Goal: Information Seeking & Learning: Find specific fact

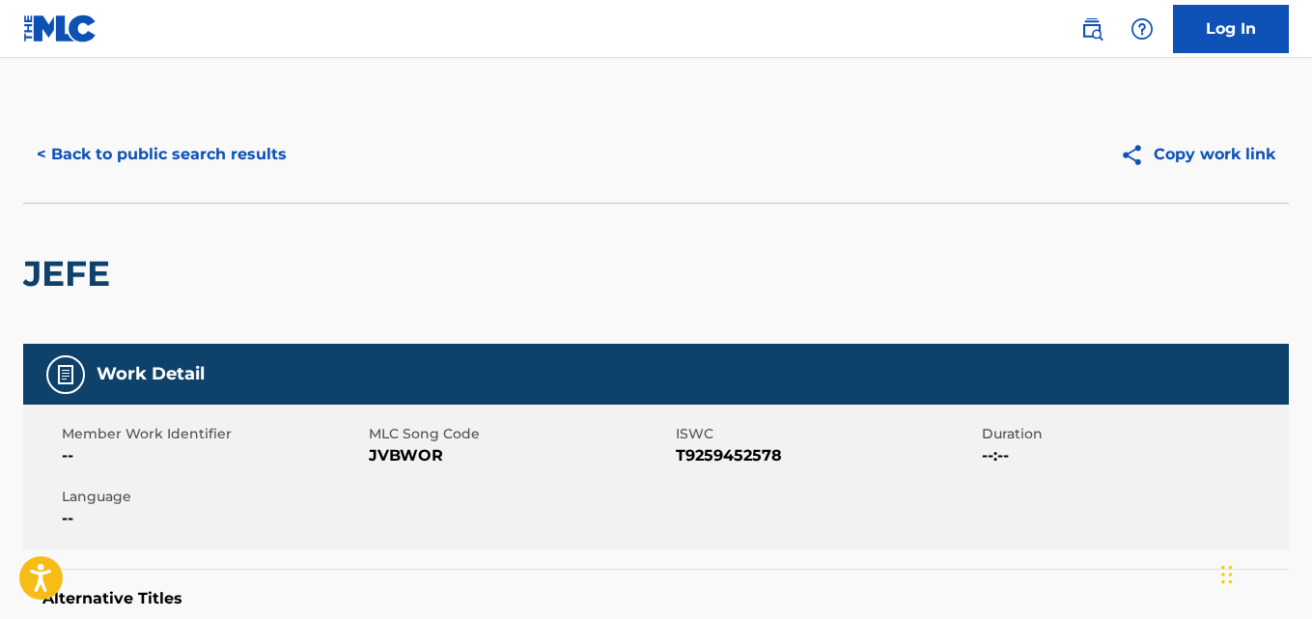
click at [256, 167] on button "< Back to public search results" at bounding box center [161, 154] width 277 height 48
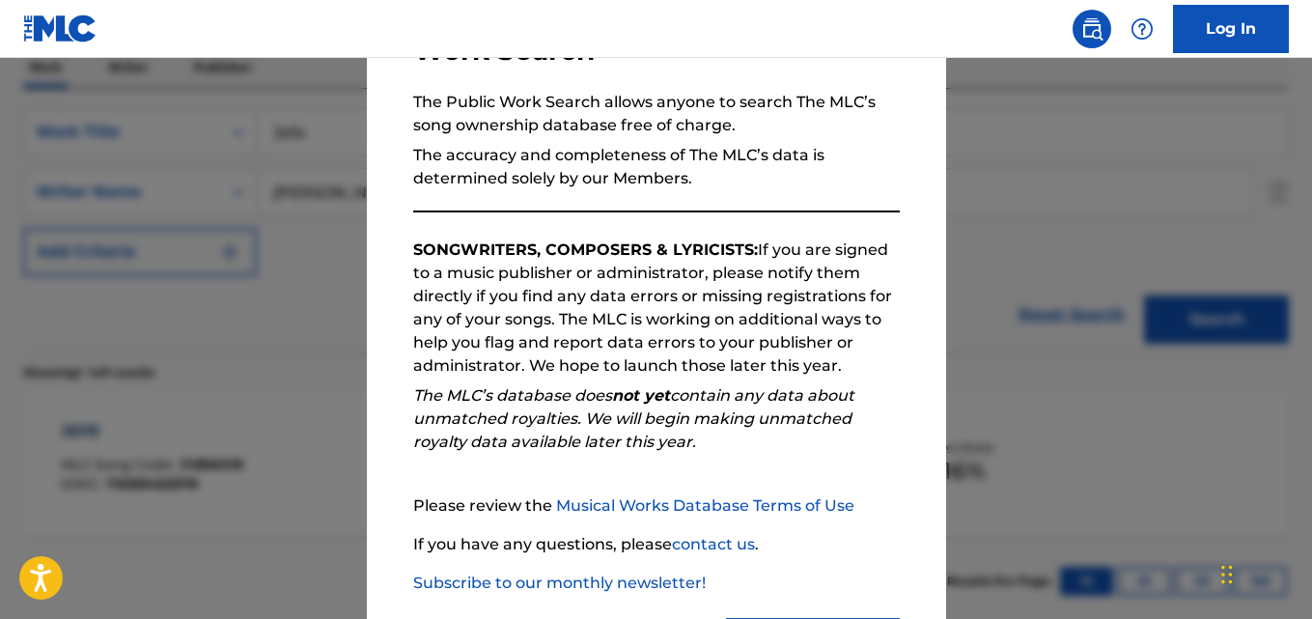
scroll to position [265, 0]
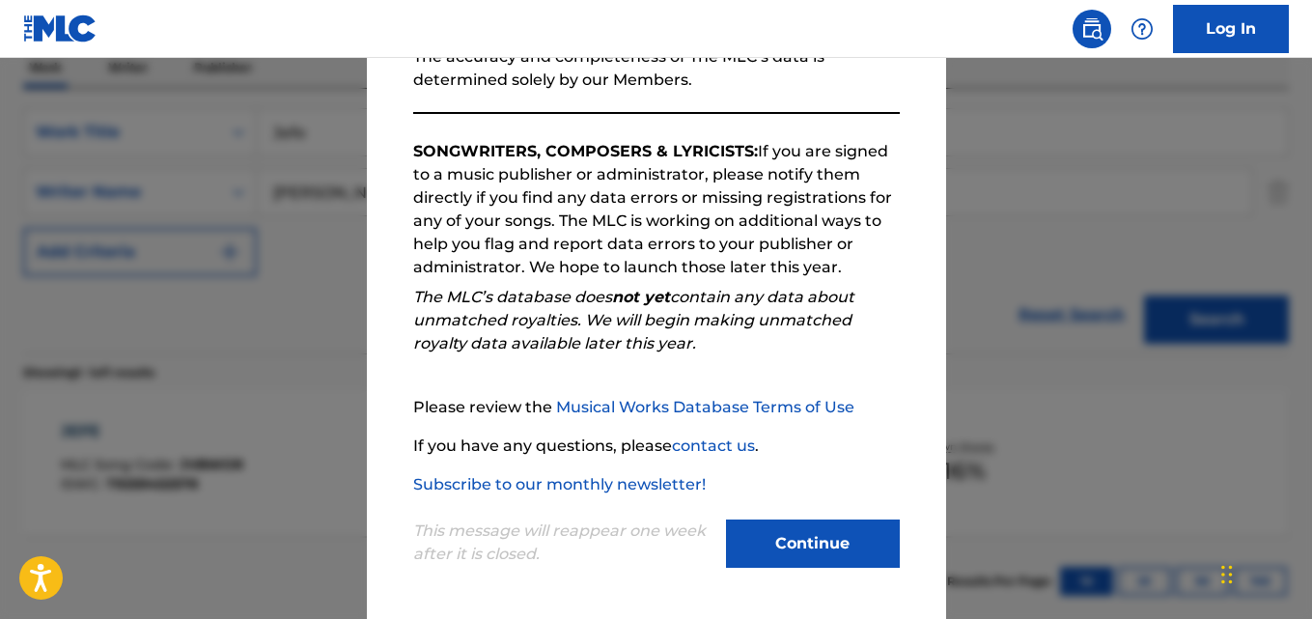
click at [775, 539] on button "Continue" at bounding box center [813, 544] width 174 height 48
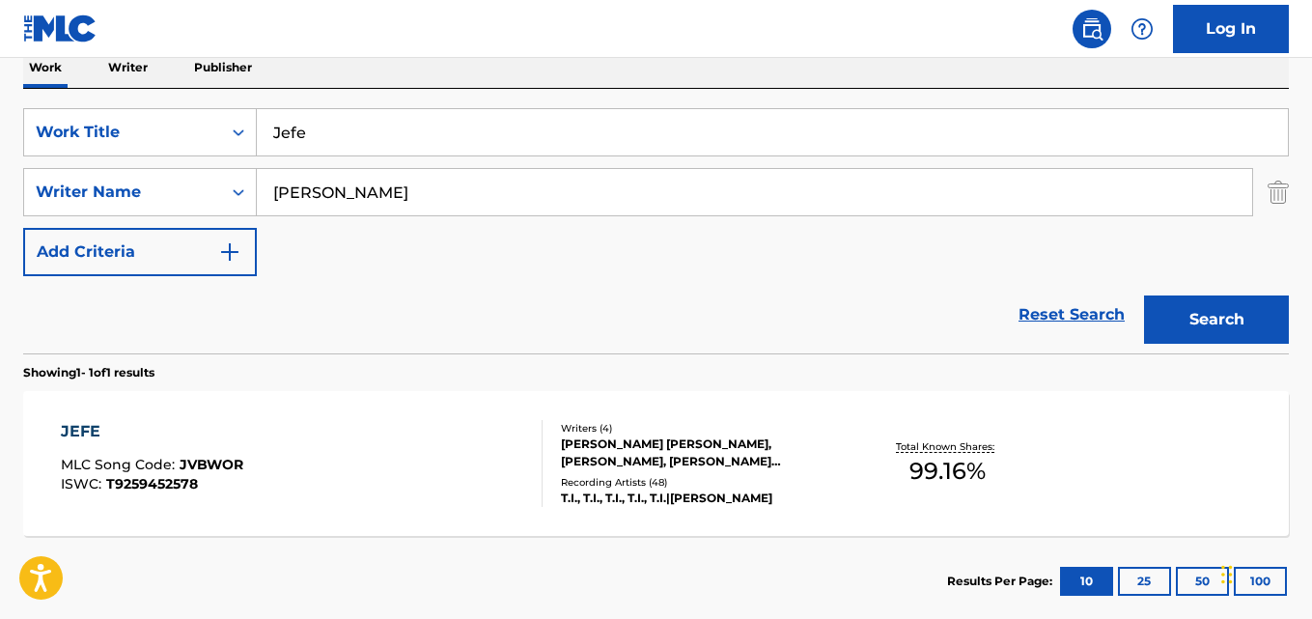
click at [1064, 309] on link "Reset Search" at bounding box center [1072, 315] width 126 height 42
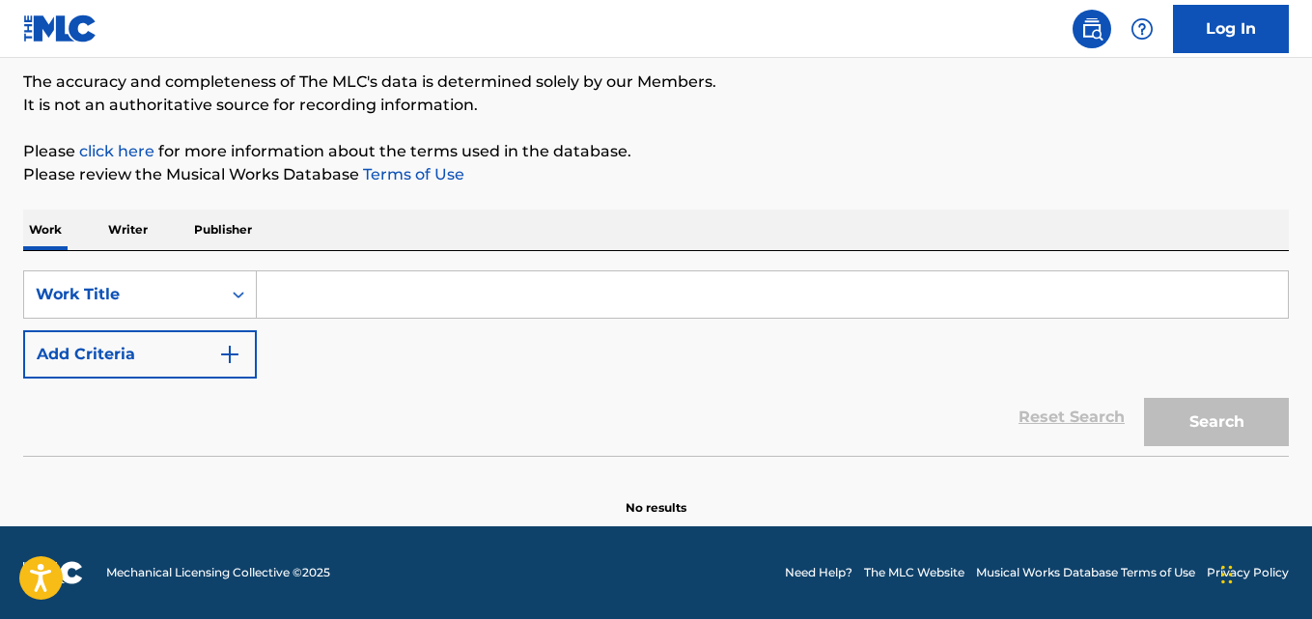
click at [451, 290] on input "Search Form" at bounding box center [772, 294] width 1031 height 46
paste input "Jet Fuel"
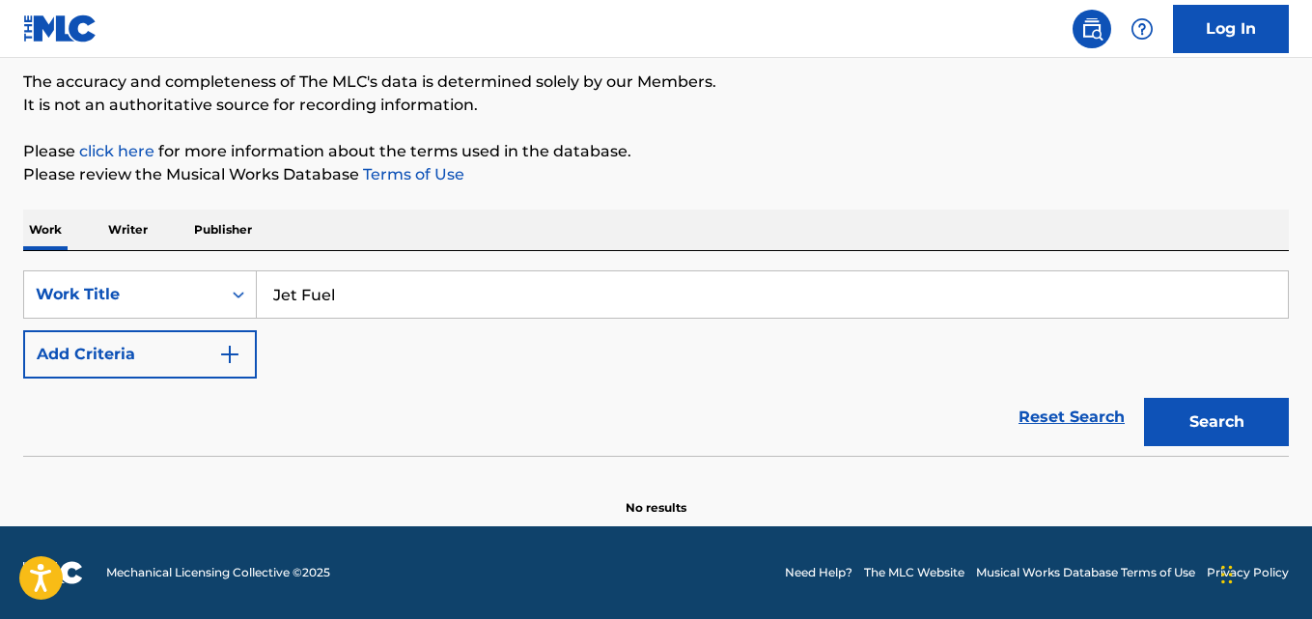
type input "Jet Fuel"
click at [133, 434] on div "Reset Search Search" at bounding box center [656, 417] width 1266 height 77
click at [138, 369] on button "Add Criteria" at bounding box center [140, 354] width 234 height 48
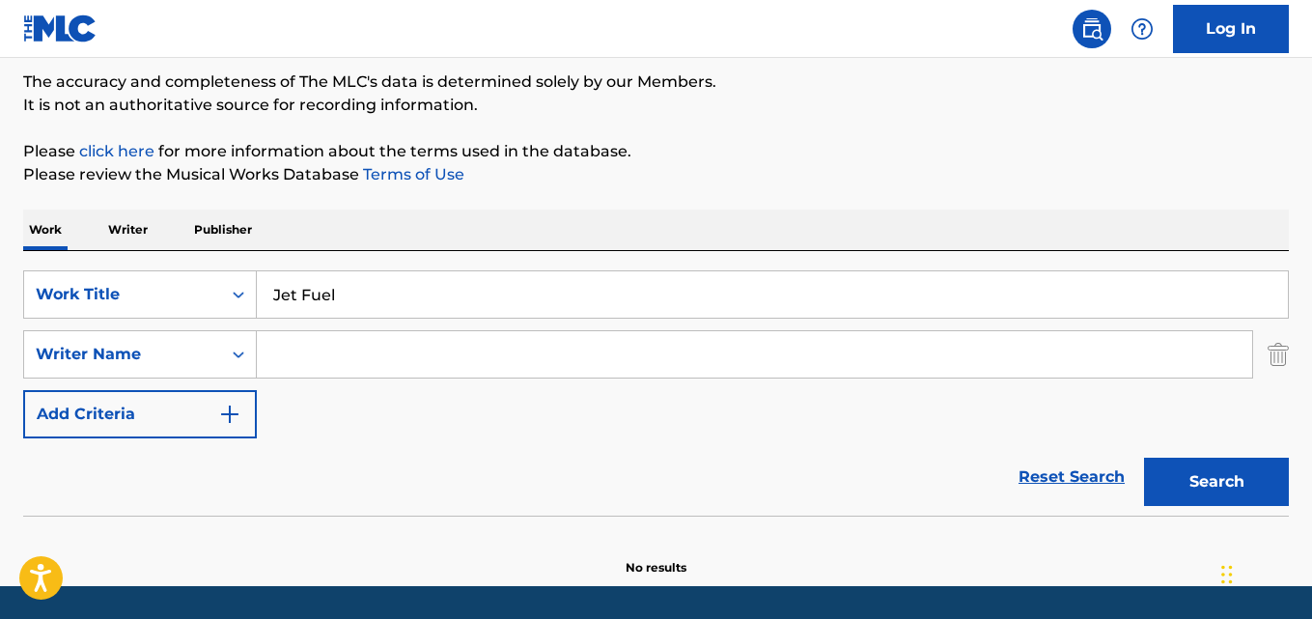
click at [369, 372] on input "Search Form" at bounding box center [755, 354] width 996 height 46
paste input "T.I."
click at [1144, 458] on button "Search" at bounding box center [1216, 482] width 145 height 48
drag, startPoint x: 303, startPoint y: 355, endPoint x: 184, endPoint y: 345, distance: 119.3
click at [190, 355] on div "SearchWithCriteria13a00398-9eb3-465e-88f0-611f7683073d Writer Name T.I." at bounding box center [656, 354] width 1266 height 48
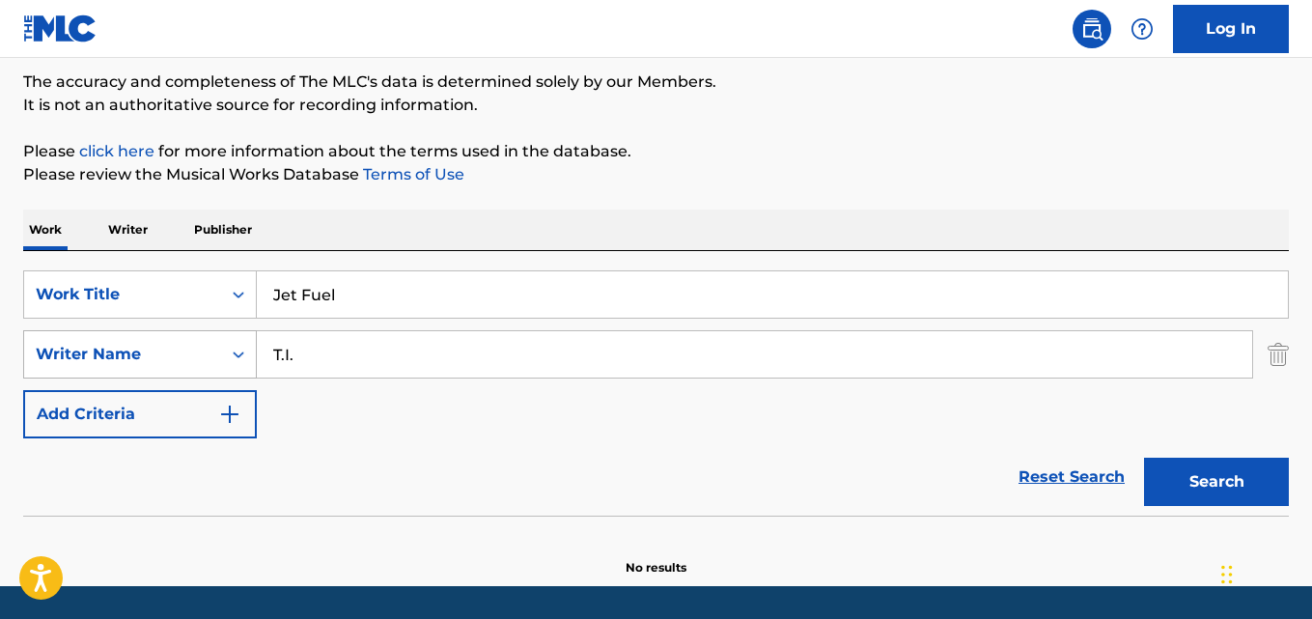
paste input "[PERSON_NAME]"
type input "[PERSON_NAME]"
click at [1144, 458] on button "Search" at bounding box center [1216, 482] width 145 height 48
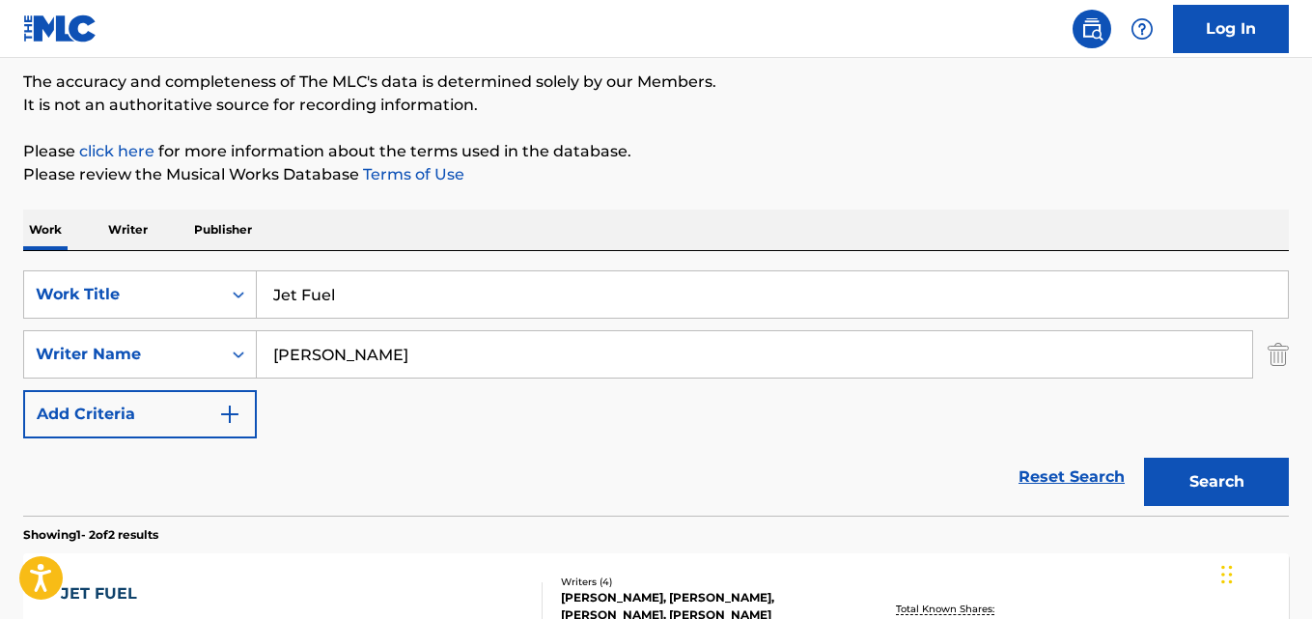
click at [484, 237] on div "Work Writer Publisher" at bounding box center [656, 230] width 1266 height 41
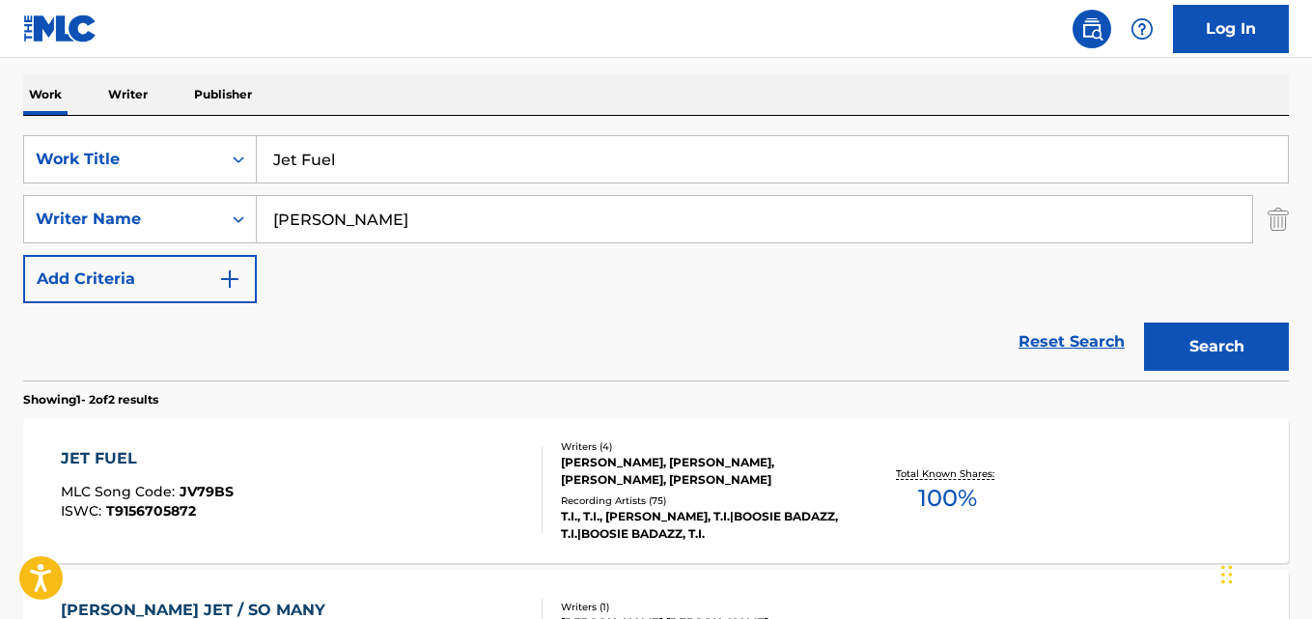
scroll to position [481, 0]
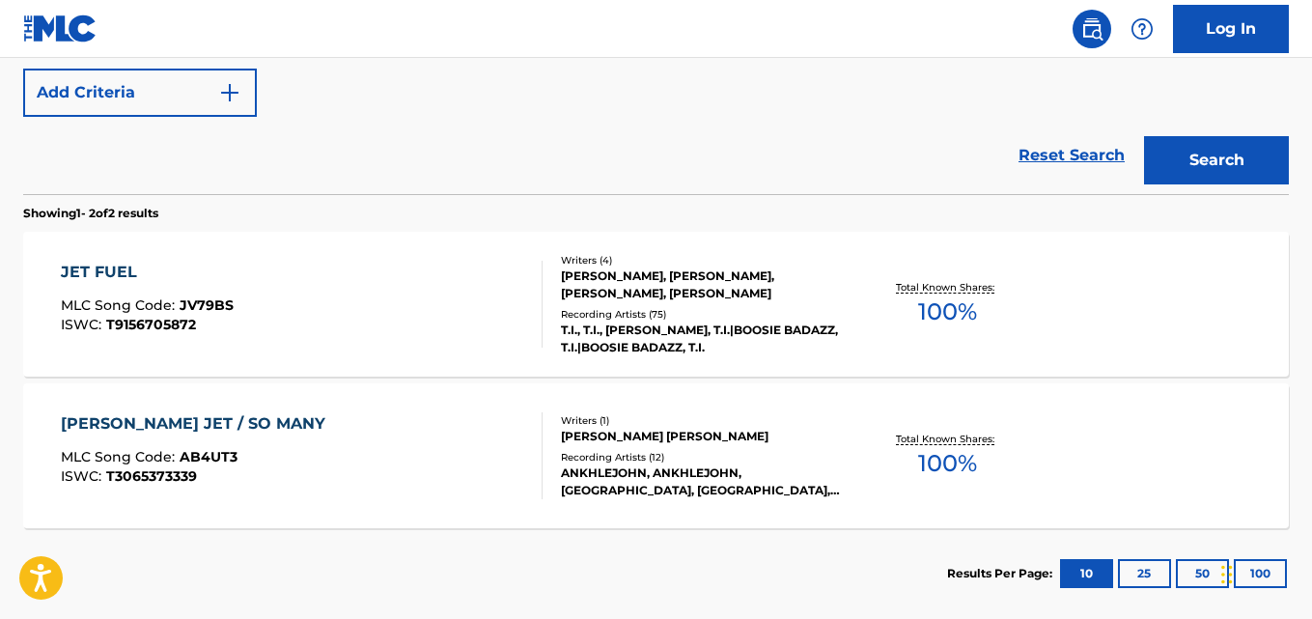
click at [146, 289] on div "JET FUEL MLC Song Code : JV79BS ISWC : T9156705872" at bounding box center [147, 304] width 173 height 87
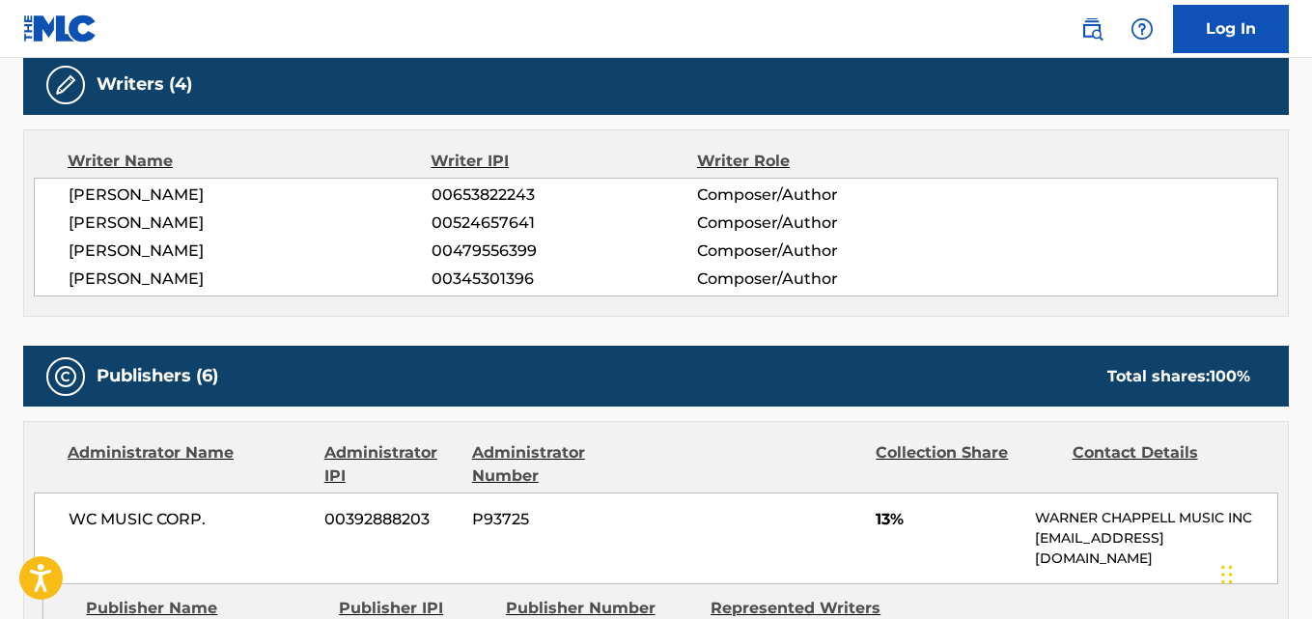
scroll to position [805, 0]
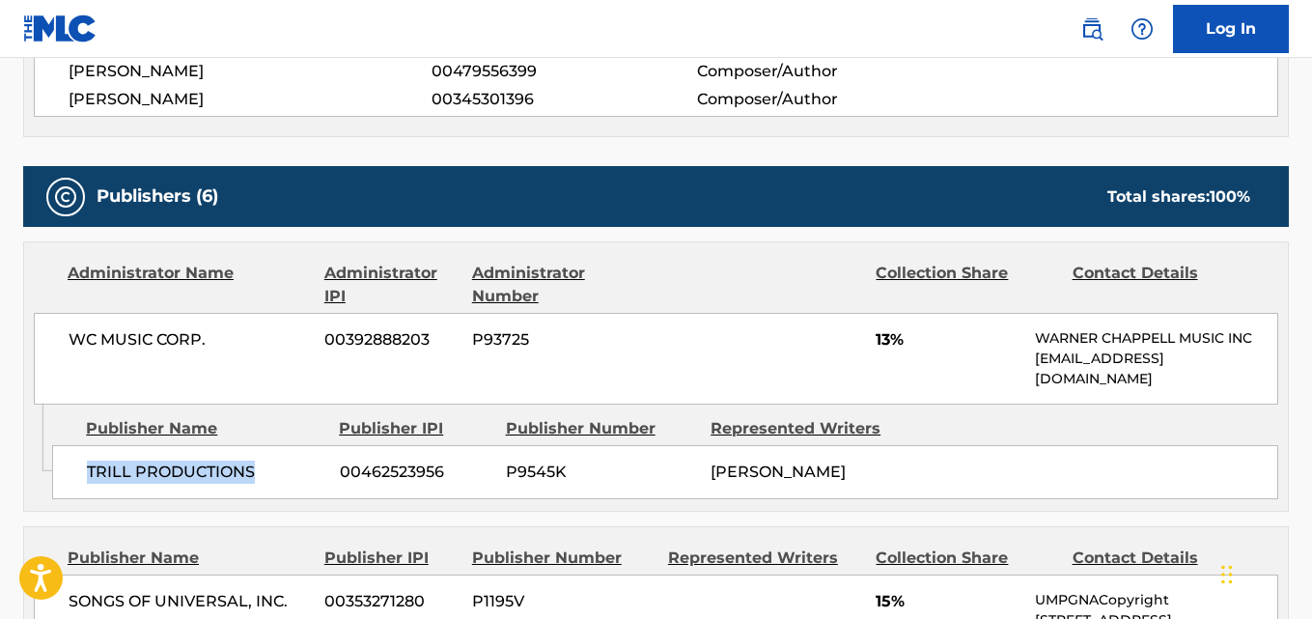
drag, startPoint x: 82, startPoint y: 477, endPoint x: 259, endPoint y: 475, distance: 176.7
click at [259, 475] on div "TRILL PRODUCTIONS 00462523956 P9545K [PERSON_NAME]" at bounding box center [665, 472] width 1226 height 54
copy span "TRILL PRODUCTIONS"
click at [895, 341] on span "13%" at bounding box center [948, 339] width 145 height 23
click at [891, 339] on span "13%" at bounding box center [948, 339] width 145 height 23
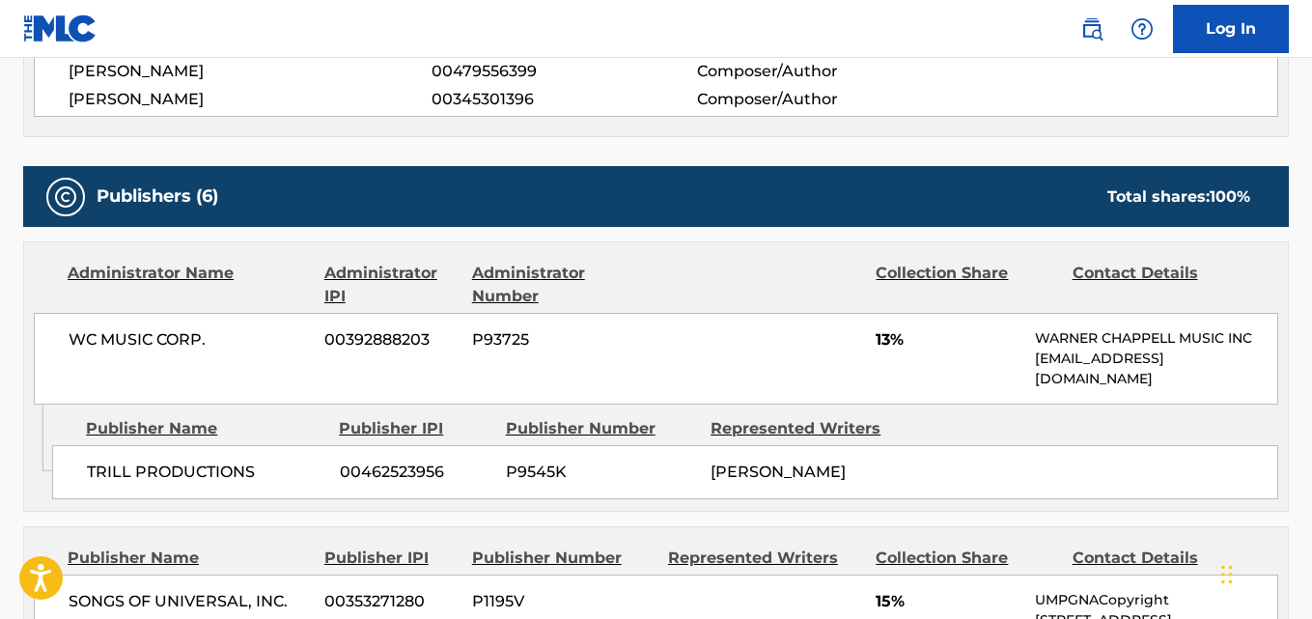
click at [884, 333] on span "13%" at bounding box center [948, 339] width 145 height 23
copy span "13"
drag, startPoint x: 88, startPoint y: 472, endPoint x: 281, endPoint y: 474, distance: 193.2
click at [281, 474] on span "TRILL PRODUCTIONS" at bounding box center [206, 472] width 239 height 23
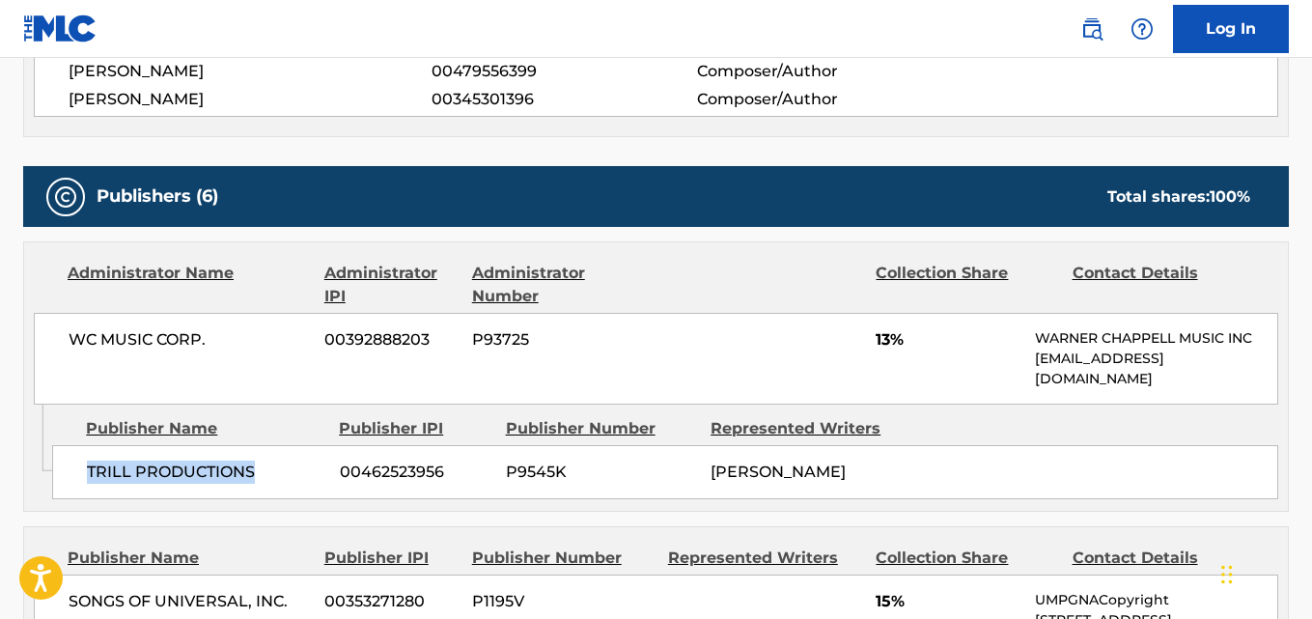
copy span "TRILL PRODUCTIONS"
click at [146, 480] on span "TRILL PRODUCTIONS" at bounding box center [206, 472] width 239 height 23
drag, startPoint x: 87, startPoint y: 473, endPoint x: 268, endPoint y: 473, distance: 181.6
click at [268, 473] on div "TRILL PRODUCTIONS 00462523956 P9545K [PERSON_NAME]" at bounding box center [665, 472] width 1226 height 54
copy span "TRILL PRODUCTIONS"
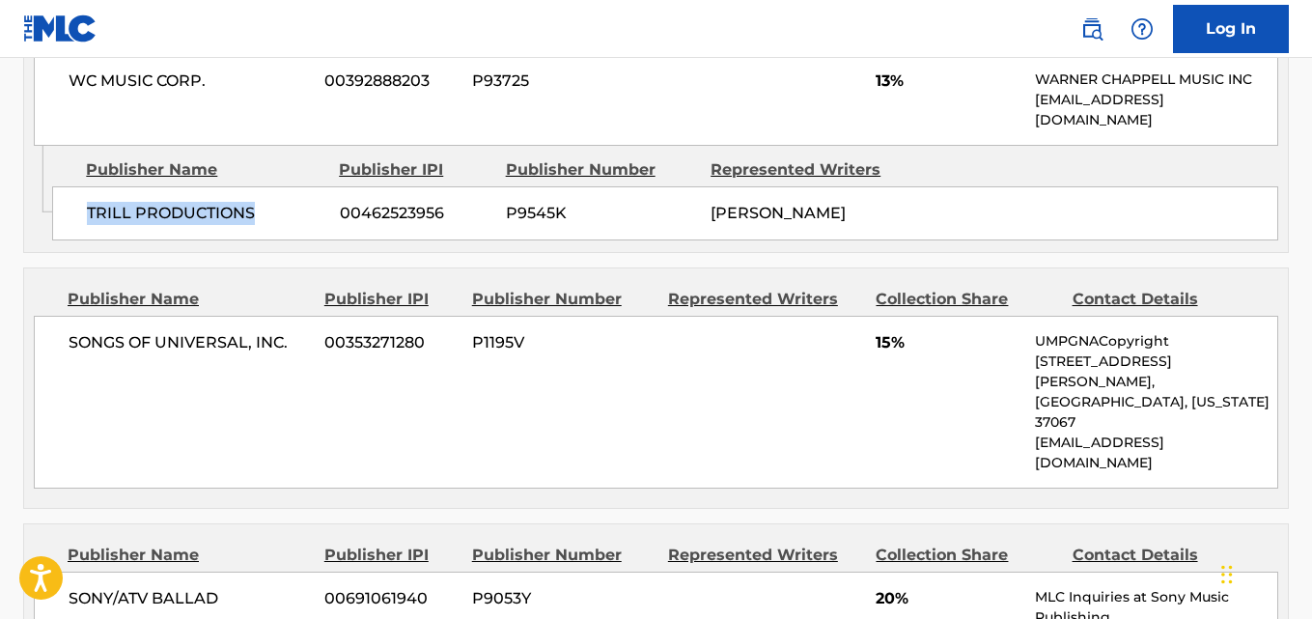
scroll to position [1127, 0]
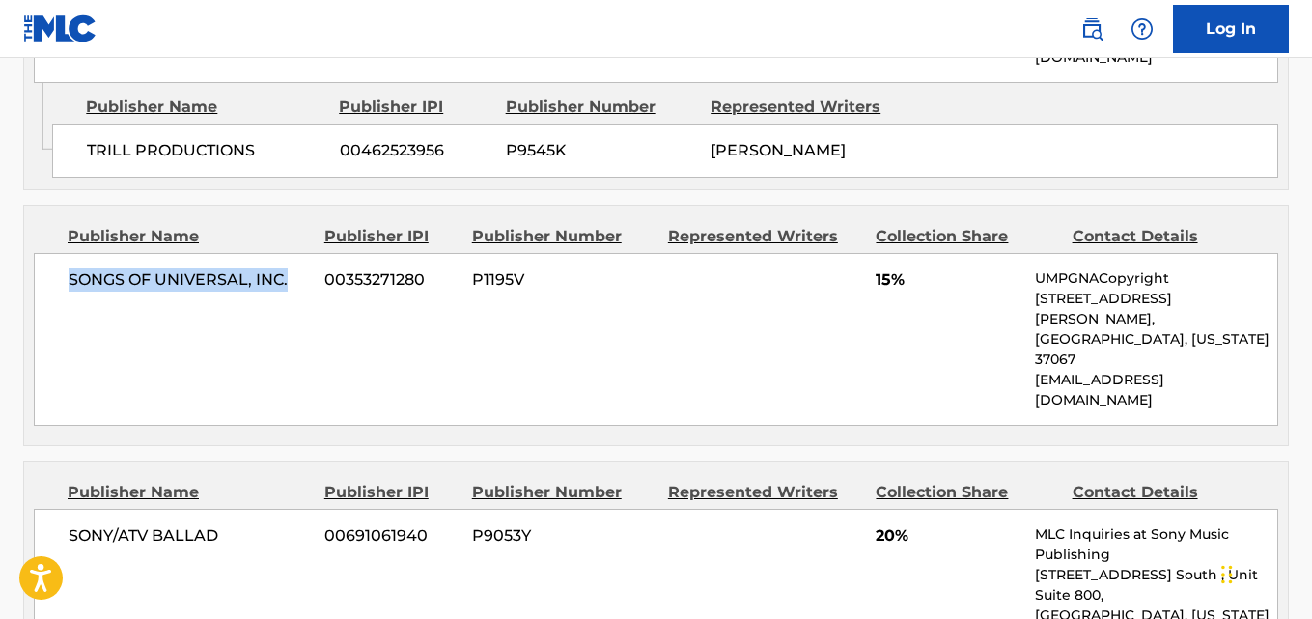
drag, startPoint x: 67, startPoint y: 291, endPoint x: 289, endPoint y: 290, distance: 222.1
click at [289, 290] on div "SONGS OF UNIVERSAL, INC. 00353271280 P1195V 15% UMPGNACopyright [STREET_ADDRESS…" at bounding box center [656, 339] width 1245 height 173
copy span "SONGS OF UNIVERSAL, INC."
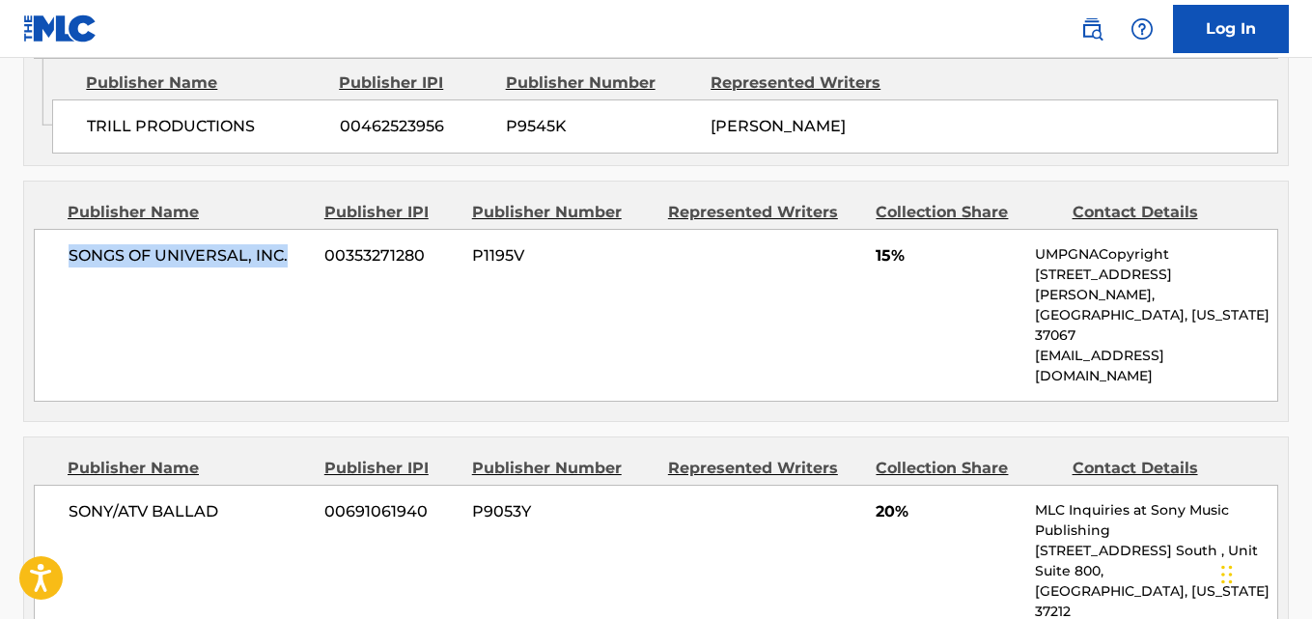
scroll to position [1449, 0]
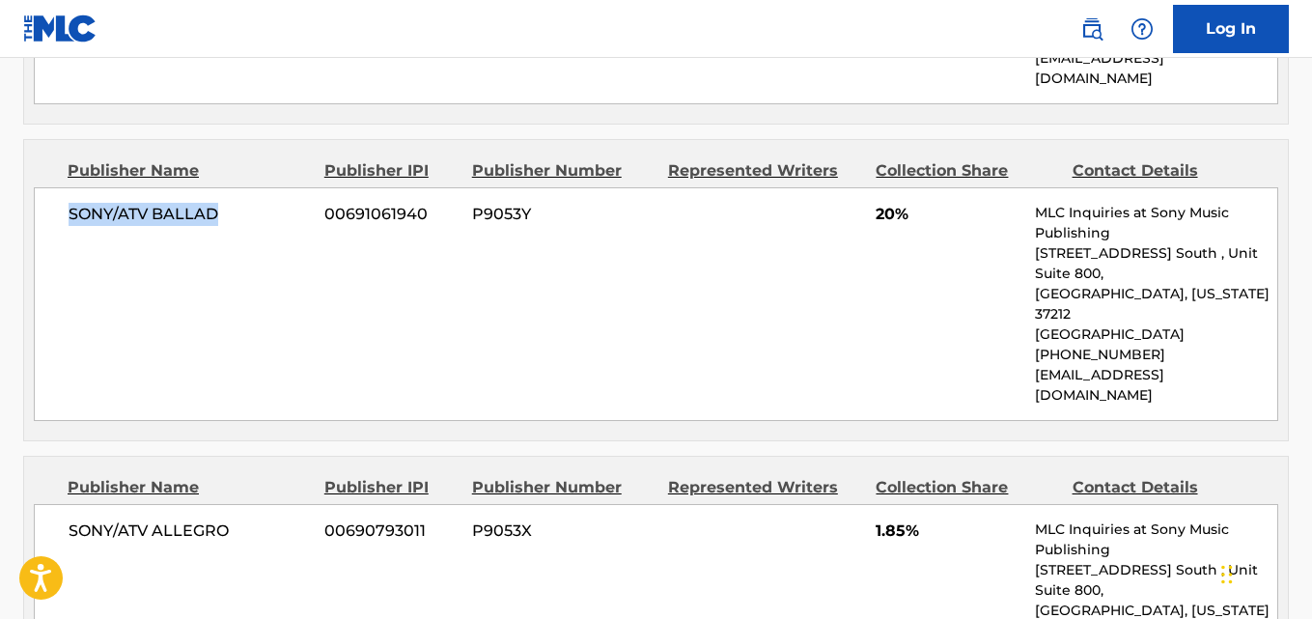
drag, startPoint x: 42, startPoint y: 156, endPoint x: 263, endPoint y: 155, distance: 220.2
click at [263, 187] on div "SONY/ATV BALLAD 00691061940 P9053Y 20% MLC Inquiries at Sony Music Publishing […" at bounding box center [656, 304] width 1245 height 234
copy span "SONY/ATV BALLAD"
click at [887, 203] on span "20%" at bounding box center [948, 214] width 145 height 23
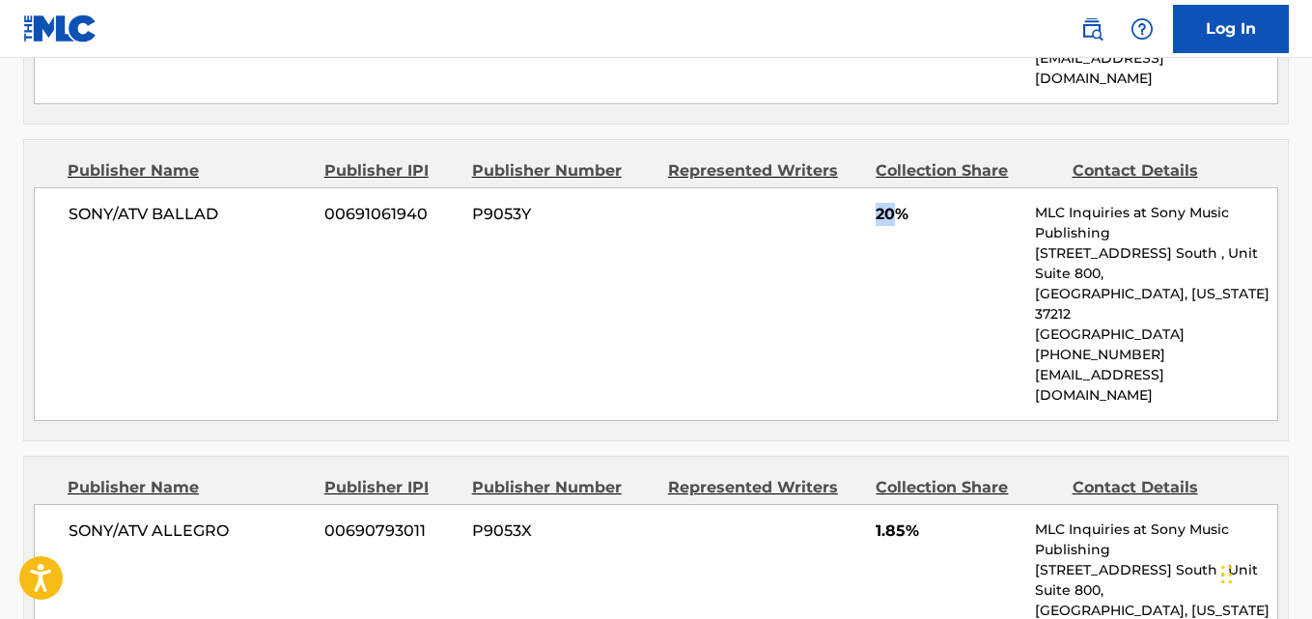
copy span "20"
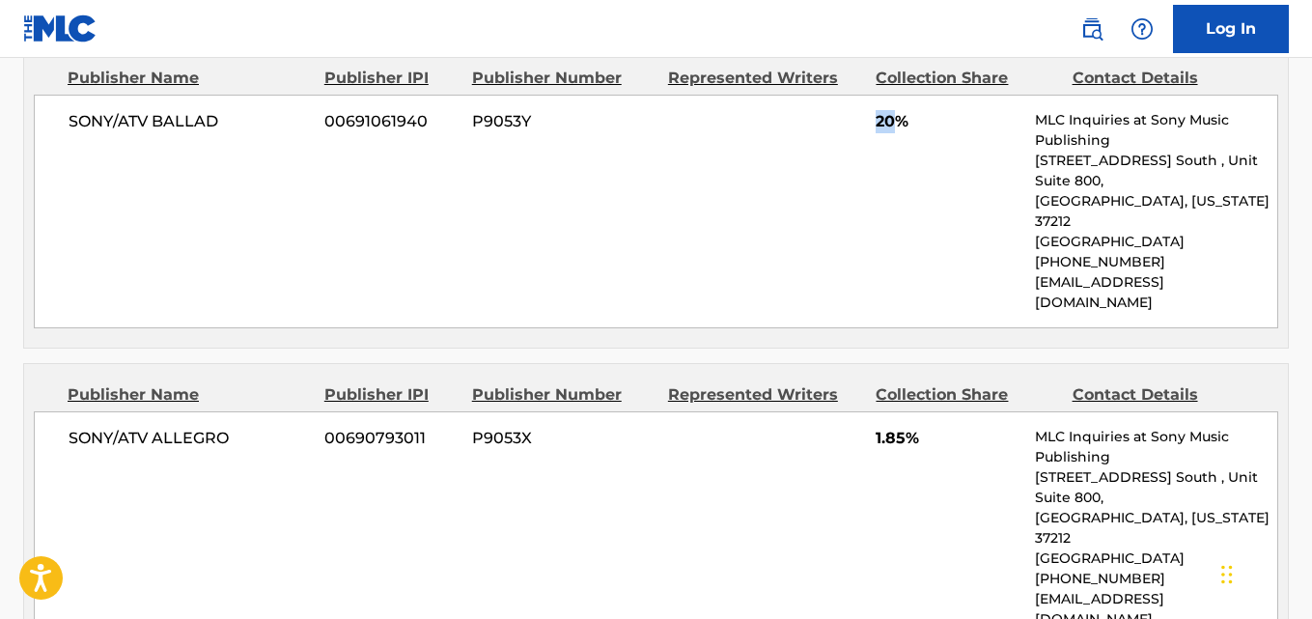
scroll to position [1610, 0]
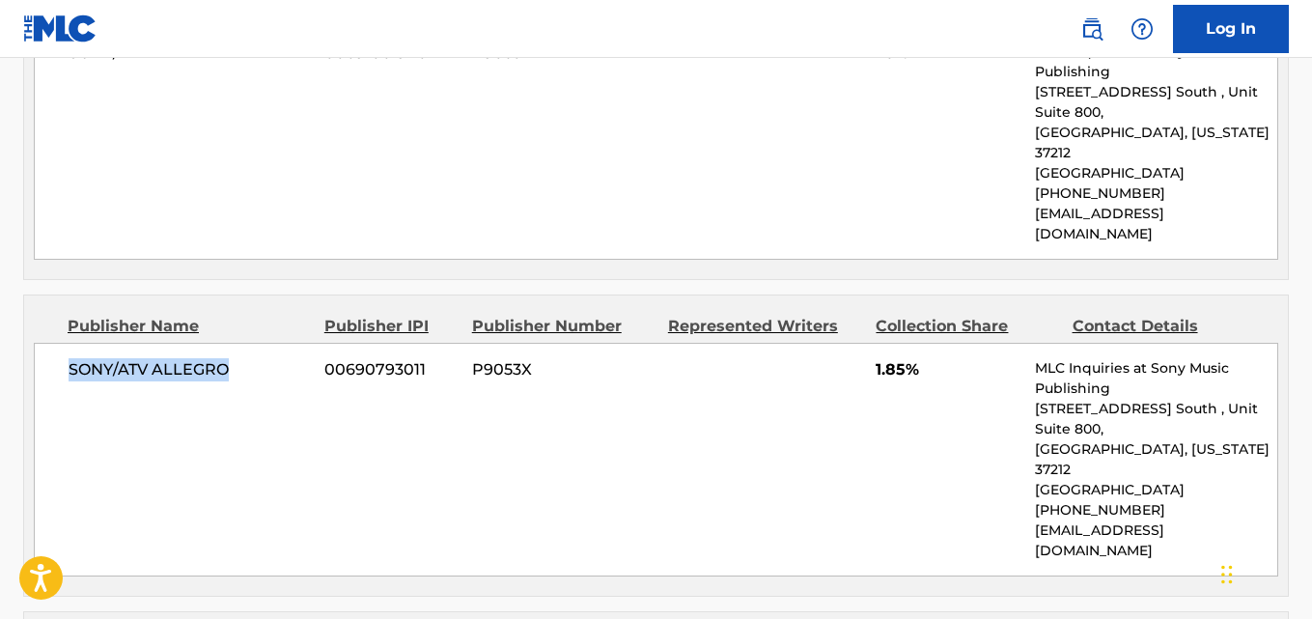
drag, startPoint x: 54, startPoint y: 278, endPoint x: 230, endPoint y: 275, distance: 175.8
click at [230, 343] on div "SONY/ATV ALLEGRO 00690793011 P9053X 1.85% MLC Inquiries at Sony Music Publishin…" at bounding box center [656, 460] width 1245 height 234
copy span "SONY/ATV ALLEGRO"
click at [897, 358] on span "1.85%" at bounding box center [948, 369] width 145 height 23
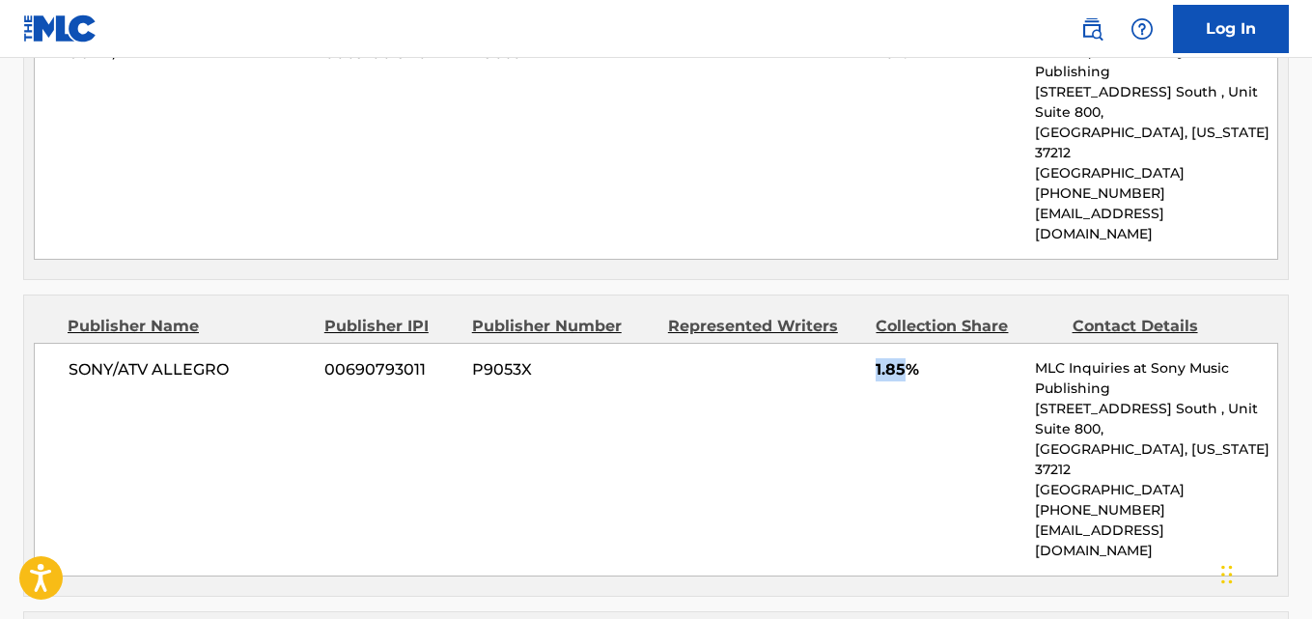
copy span "1.85"
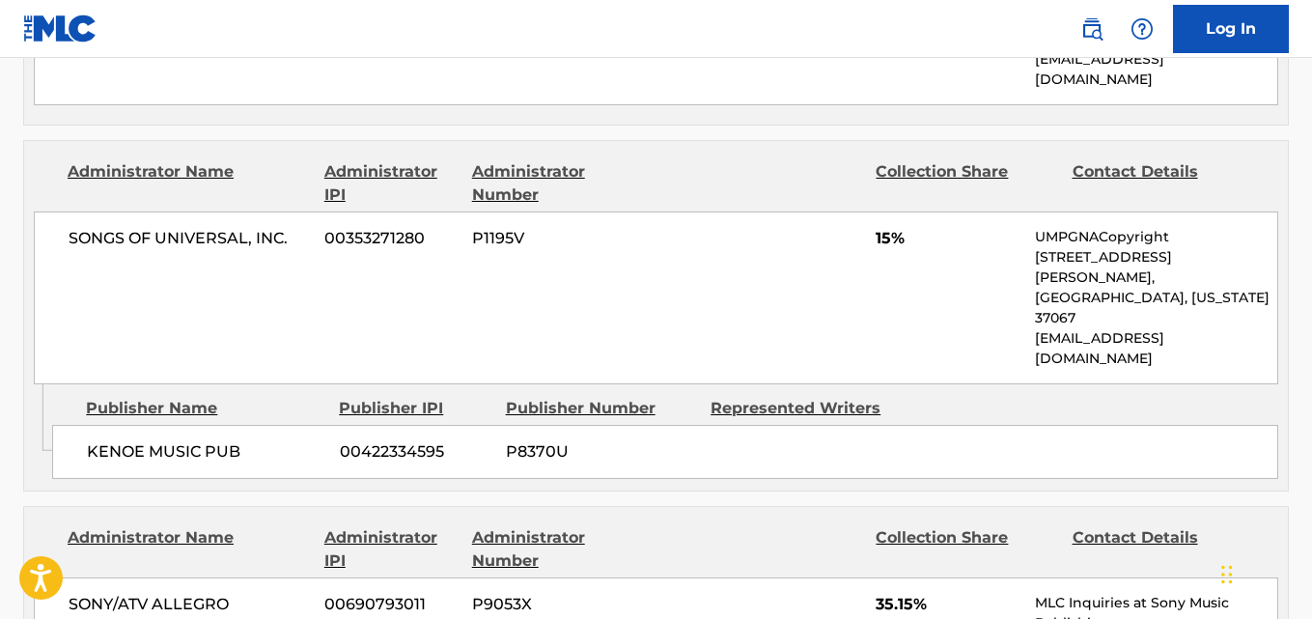
scroll to position [2093, 0]
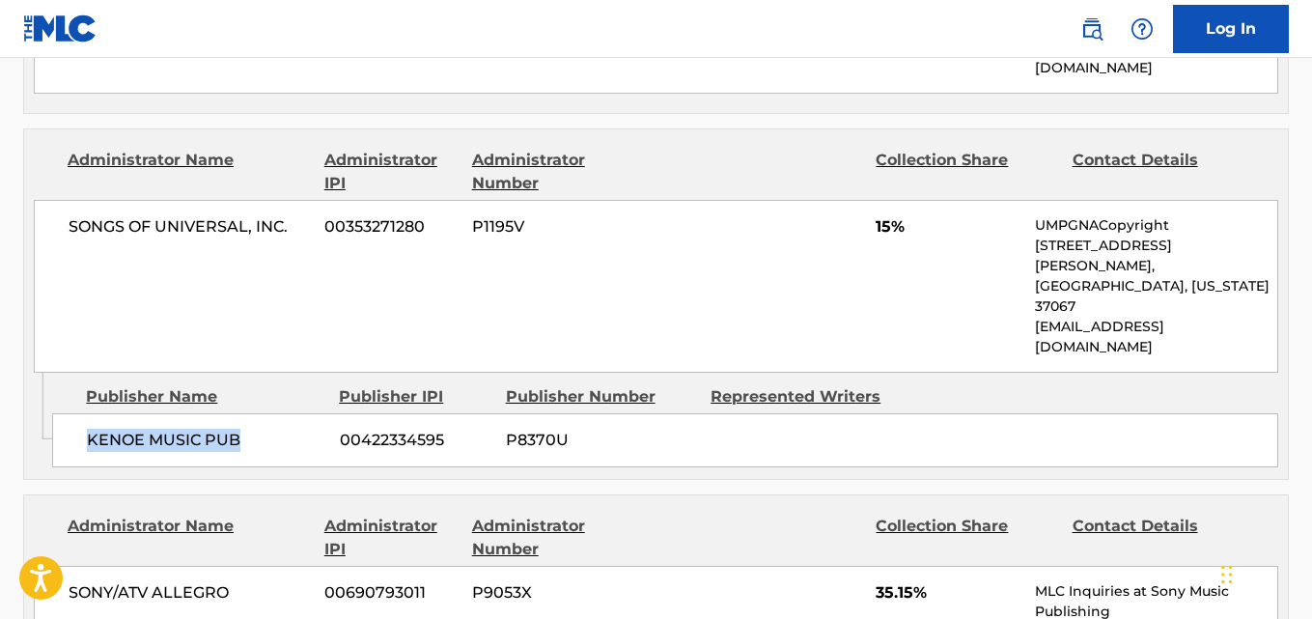
drag, startPoint x: 83, startPoint y: 249, endPoint x: 309, endPoint y: 247, distance: 226.0
click at [309, 413] on div "KENOE MUSIC PUB 00422334595 P8370U" at bounding box center [665, 440] width 1226 height 54
copy span "KENOE MUSIC PUB"
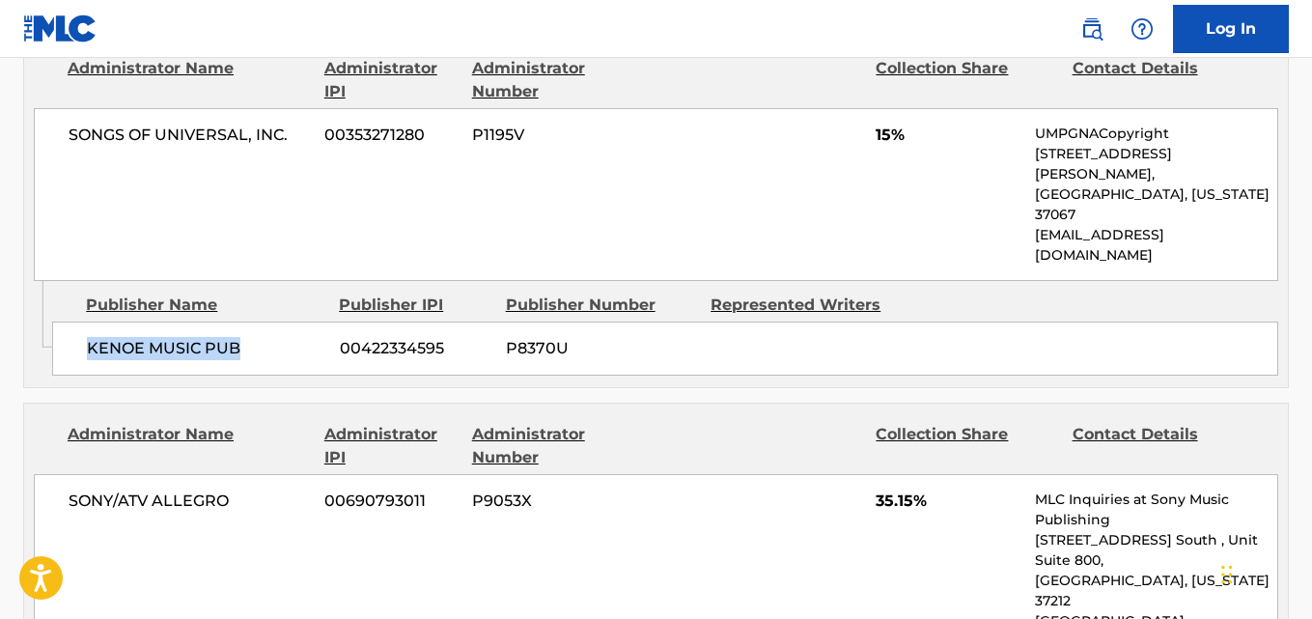
scroll to position [2254, 0]
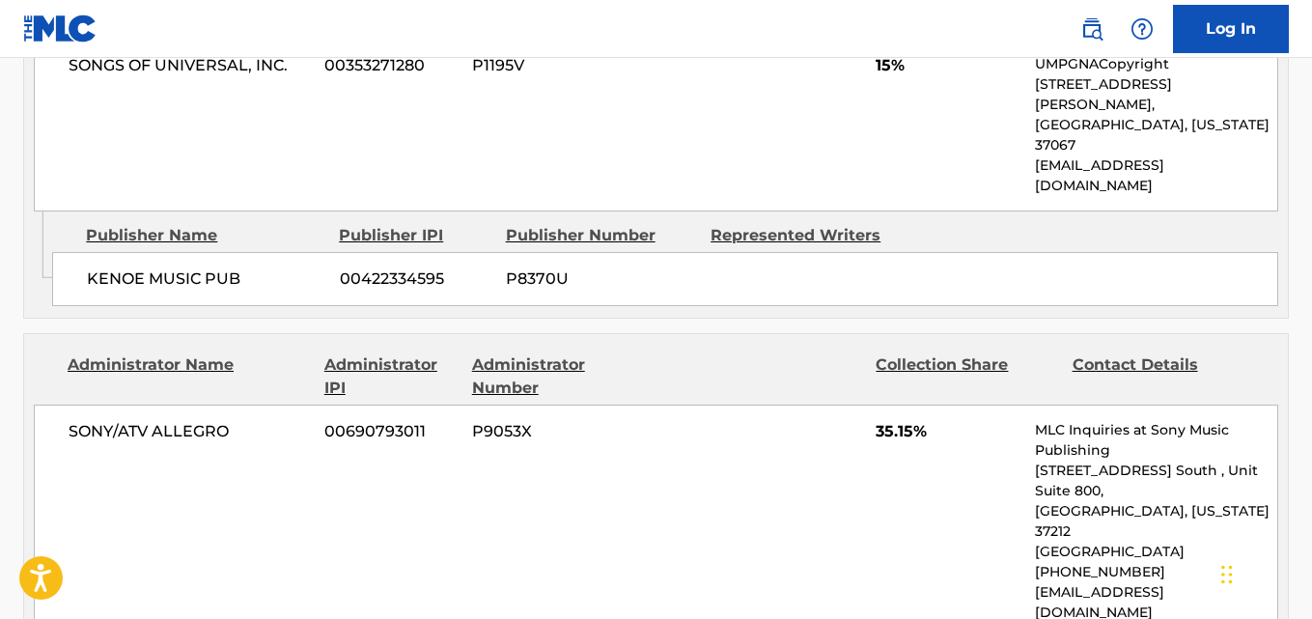
drag, startPoint x: 86, startPoint y: 472, endPoint x: 299, endPoint y: 478, distance: 213.5
click at [876, 420] on span "35.15%" at bounding box center [948, 431] width 145 height 23
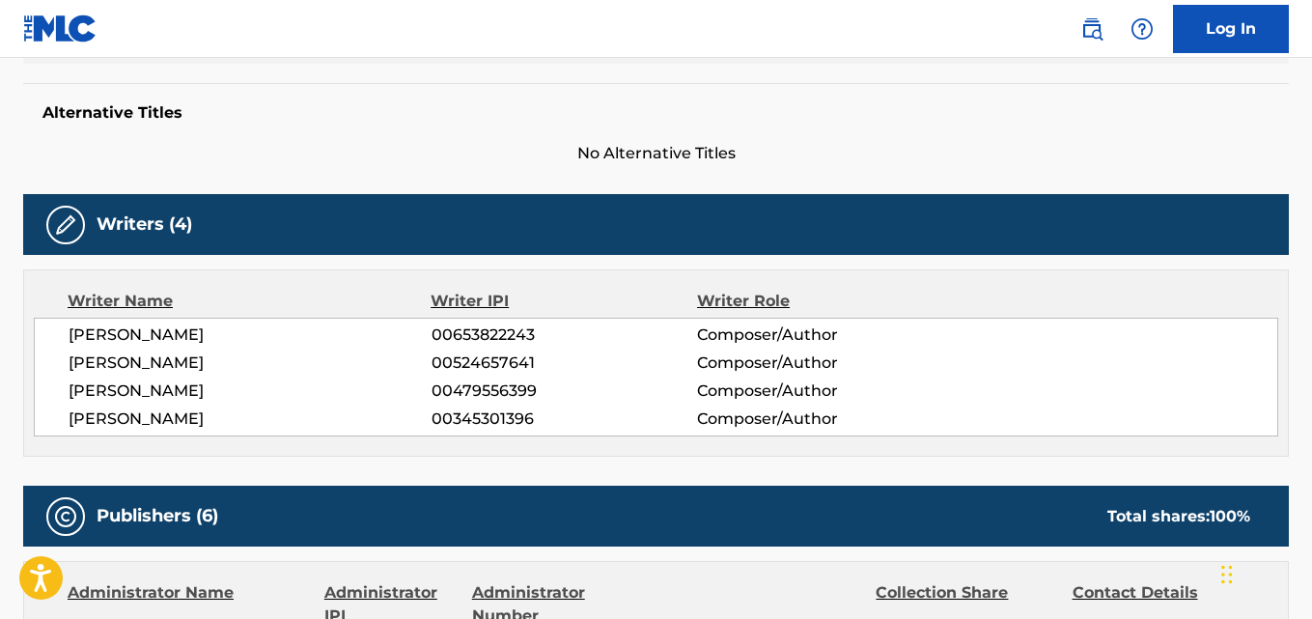
scroll to position [0, 0]
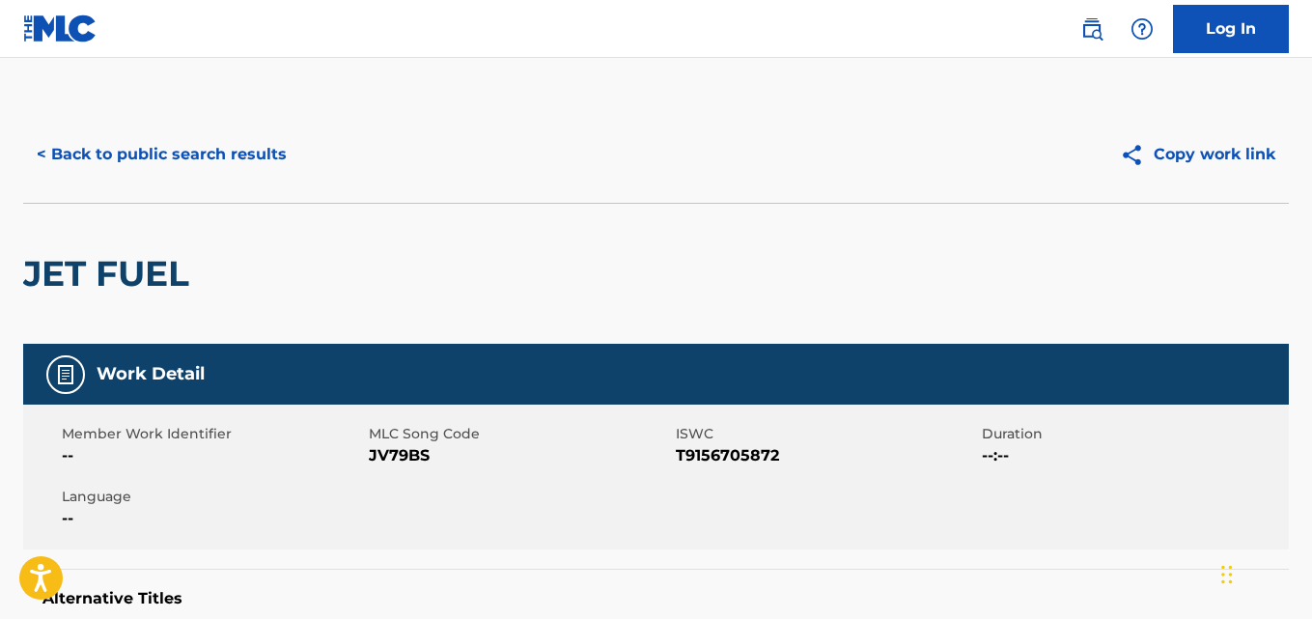
drag, startPoint x: 189, startPoint y: 89, endPoint x: 189, endPoint y: 110, distance: 21.2
click at [189, 118] on div "< Back to public search results Copy work link" at bounding box center [656, 154] width 1266 height 97
click at [189, 139] on button "< Back to public search results" at bounding box center [161, 154] width 277 height 48
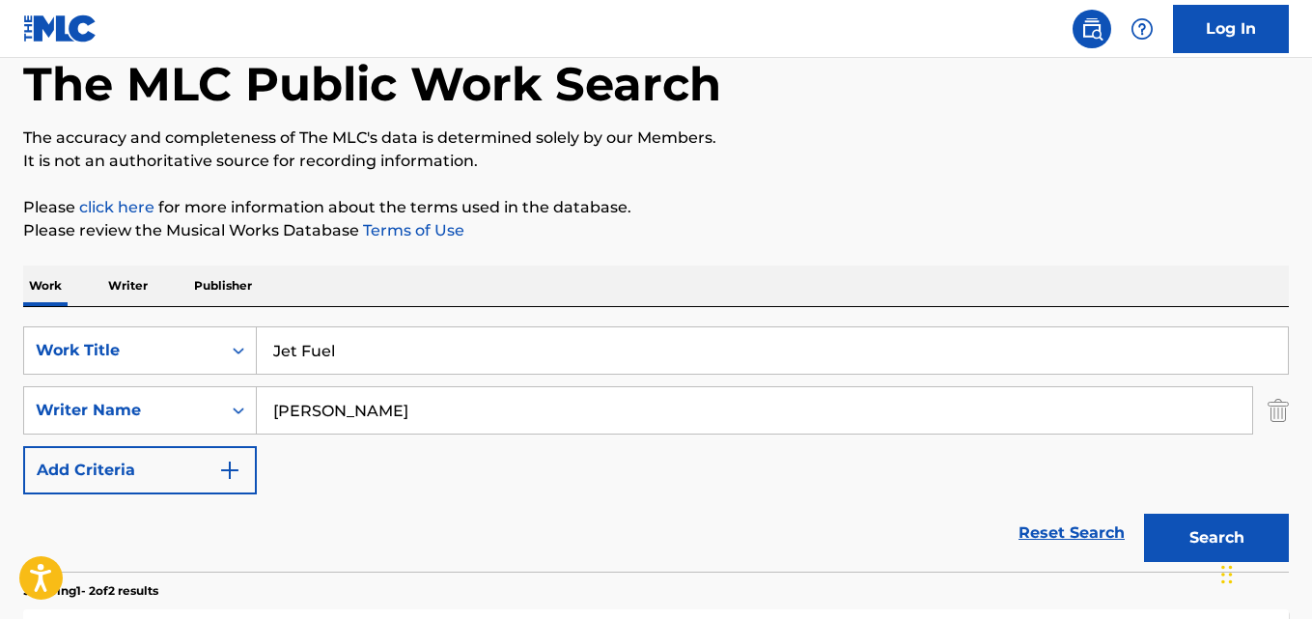
scroll to position [100, 0]
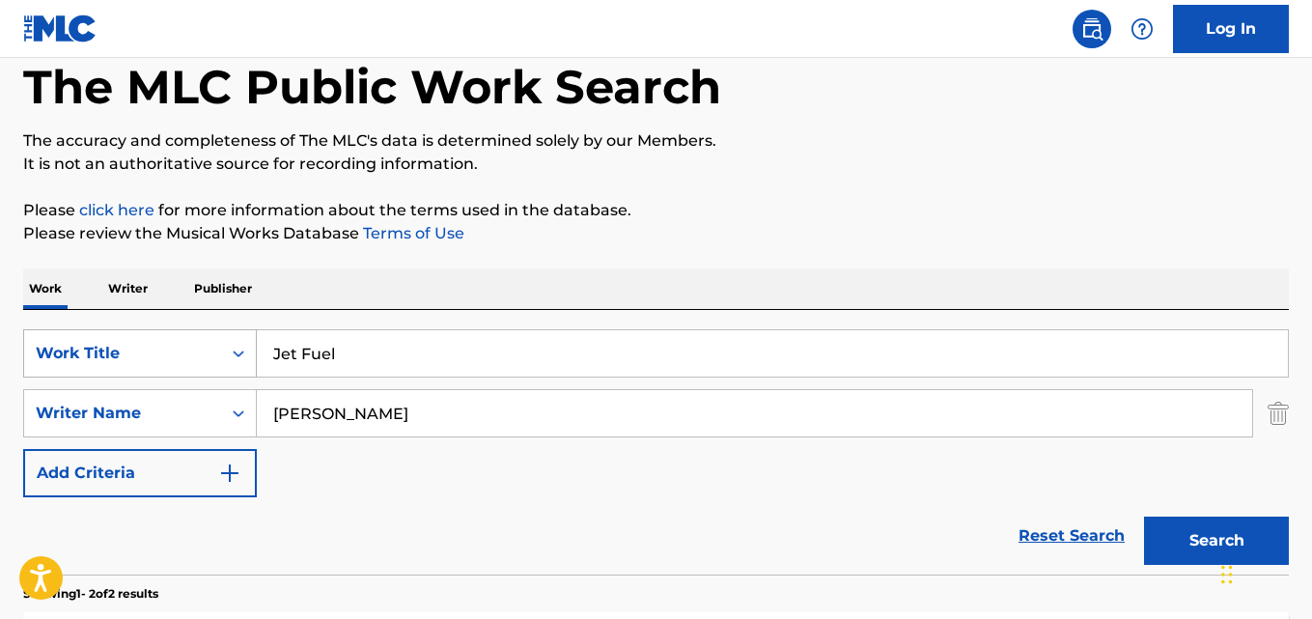
click at [60, 357] on div "SearchWithCriteriad72a3635-5a1a-44f0-8363-09c2b9a14496 Work Title Jet Fuel" at bounding box center [656, 353] width 1266 height 48
paste input "King"
type input "King"
click at [1144, 517] on button "Search" at bounding box center [1216, 541] width 145 height 48
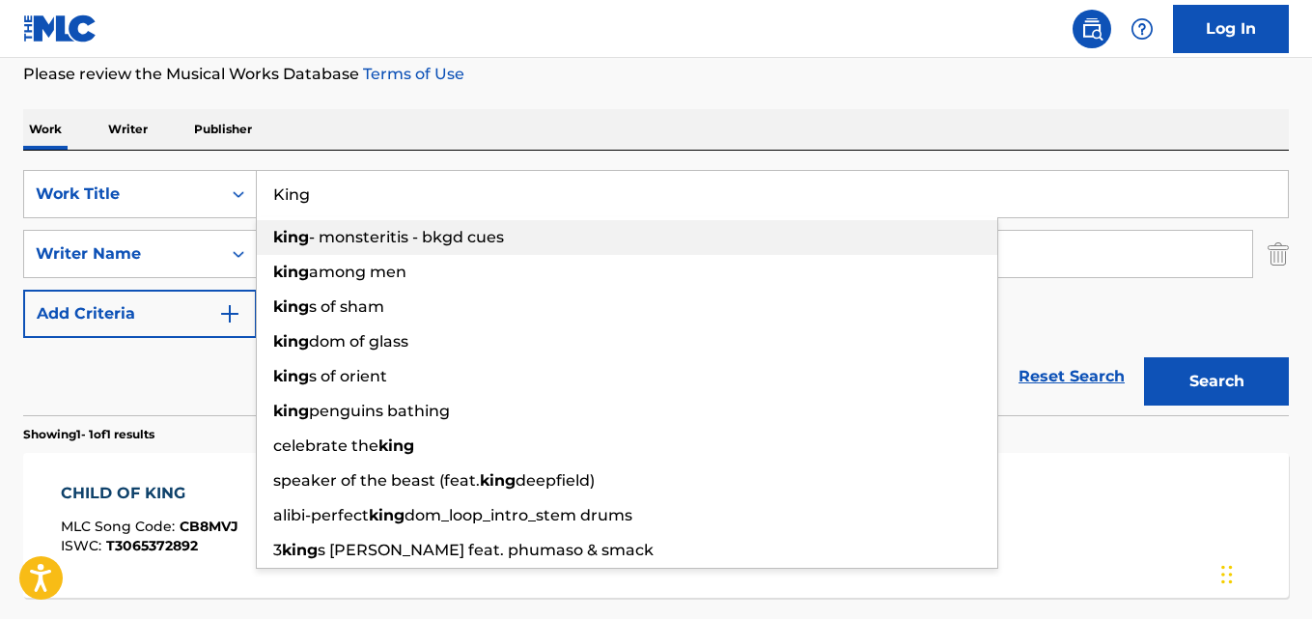
scroll to position [262, 0]
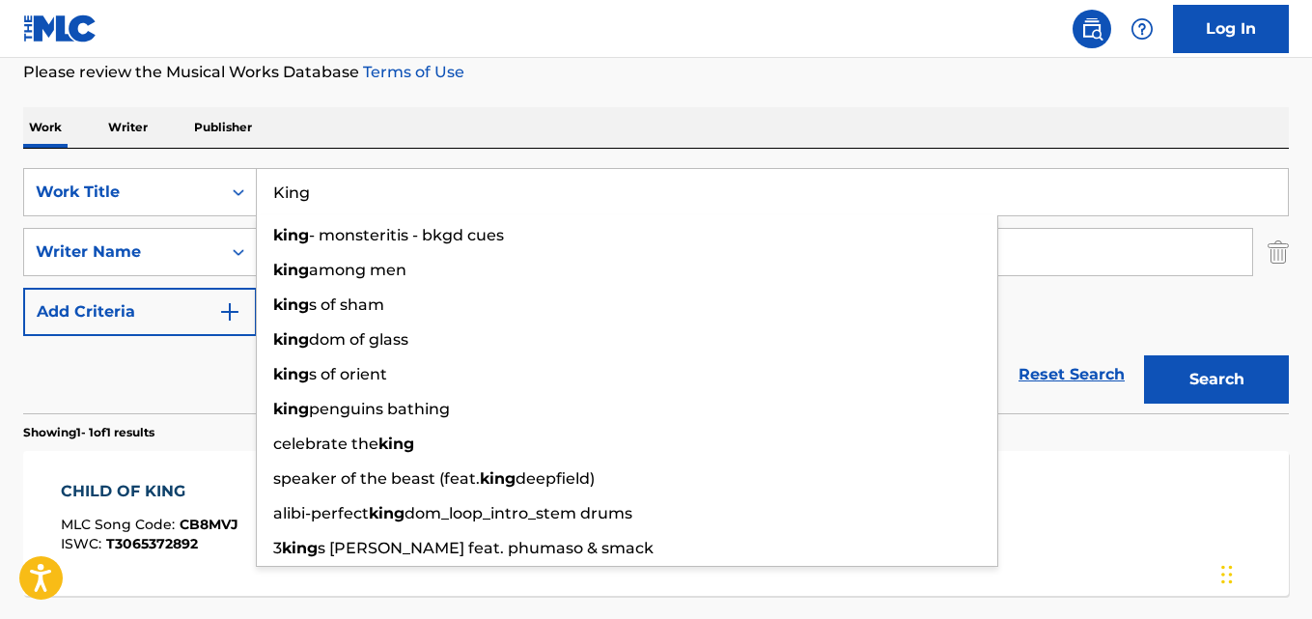
click at [133, 368] on div "Reset Search Search" at bounding box center [656, 374] width 1266 height 77
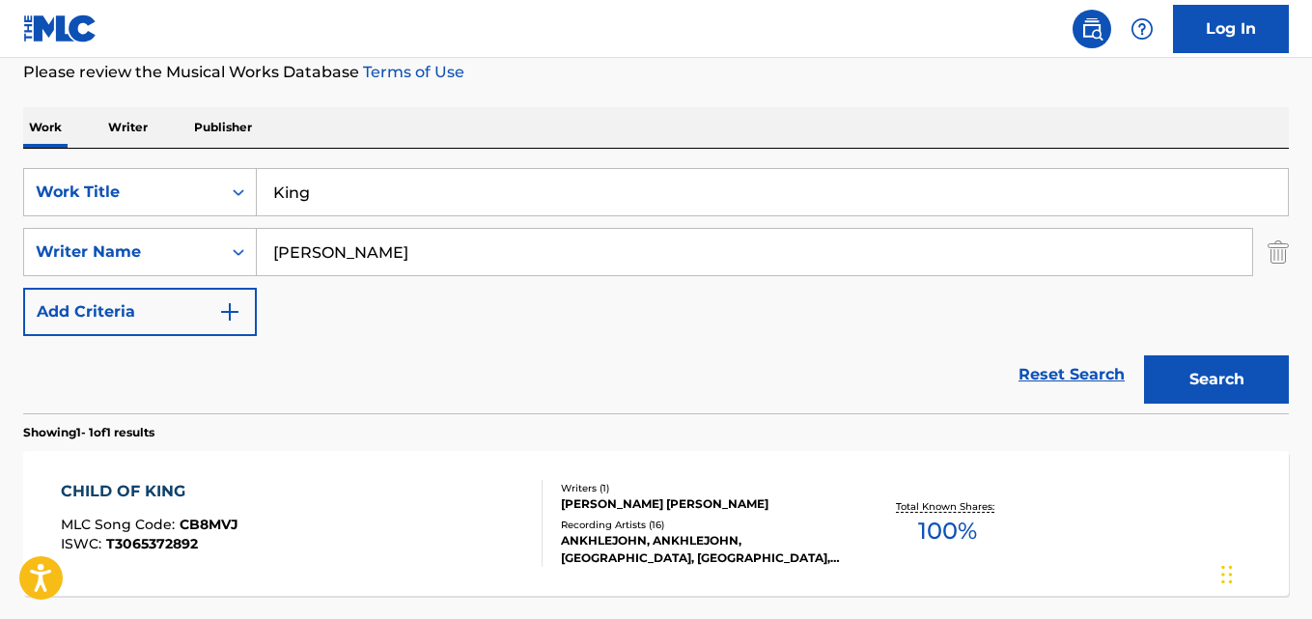
drag, startPoint x: 415, startPoint y: 277, endPoint x: 339, endPoint y: 284, distance: 76.6
click at [339, 284] on div "SearchWithCriteriad72a3635-5a1a-44f0-8363-09c2b9a14496 Work Title King SearchWi…" at bounding box center [656, 252] width 1266 height 168
drag, startPoint x: 410, startPoint y: 265, endPoint x: 237, endPoint y: 266, distance: 173.8
click at [237, 266] on div "SearchWithCriteria13a00398-9eb3-465e-88f0-611f7683073d Writer Name [PERSON_NAME]" at bounding box center [656, 252] width 1266 height 48
paste input "Dunlop"
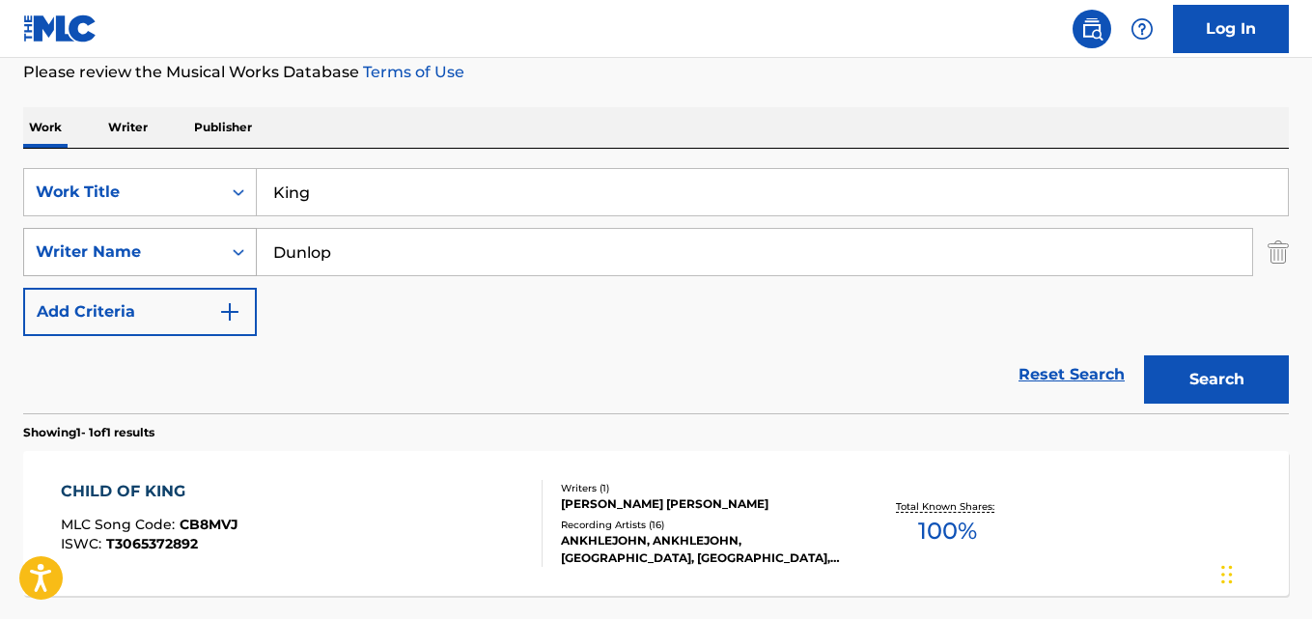
type input "Dunlop"
click at [1144, 355] on button "Search" at bounding box center [1216, 379] width 145 height 48
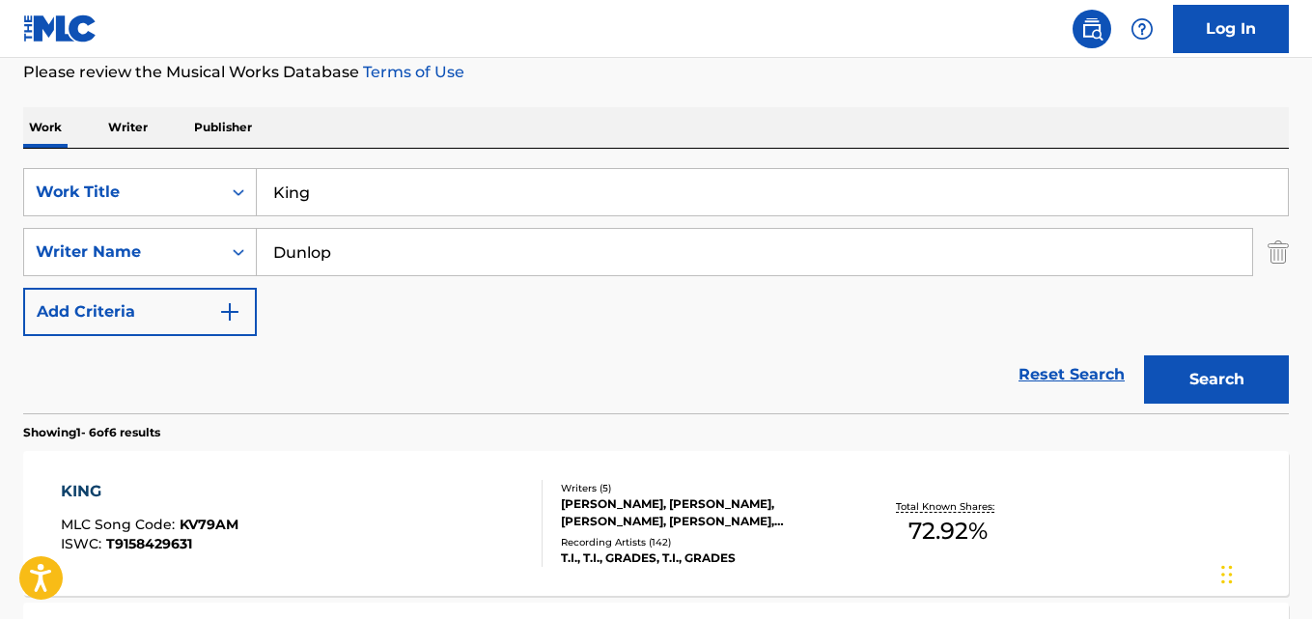
click at [1028, 292] on div "SearchWithCriteriad72a3635-5a1a-44f0-8363-09c2b9a14496 Work Title King SearchWi…" at bounding box center [656, 252] width 1266 height 168
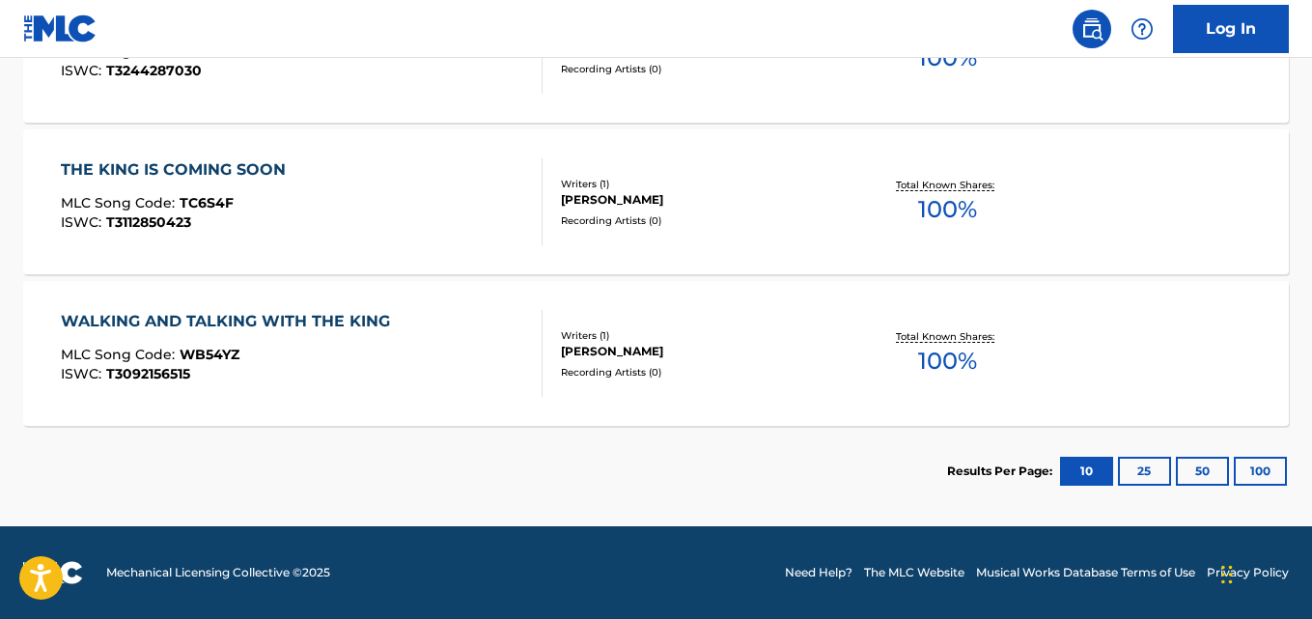
scroll to position [385, 0]
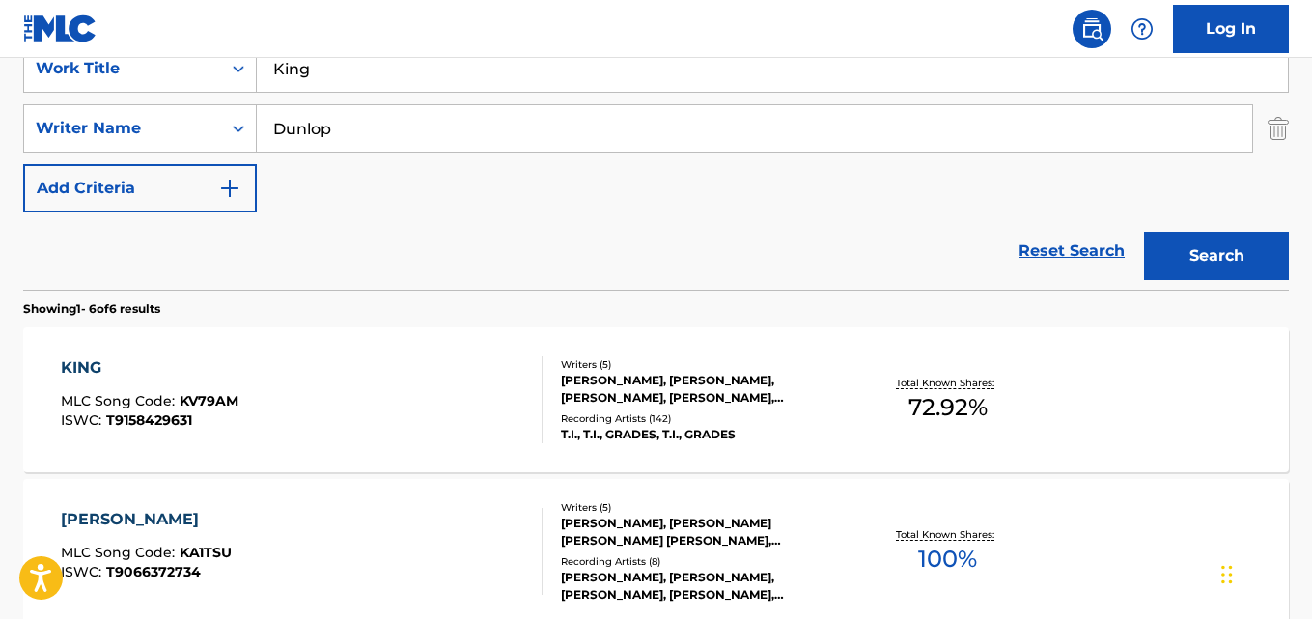
click at [108, 360] on div "KING" at bounding box center [150, 367] width 178 height 23
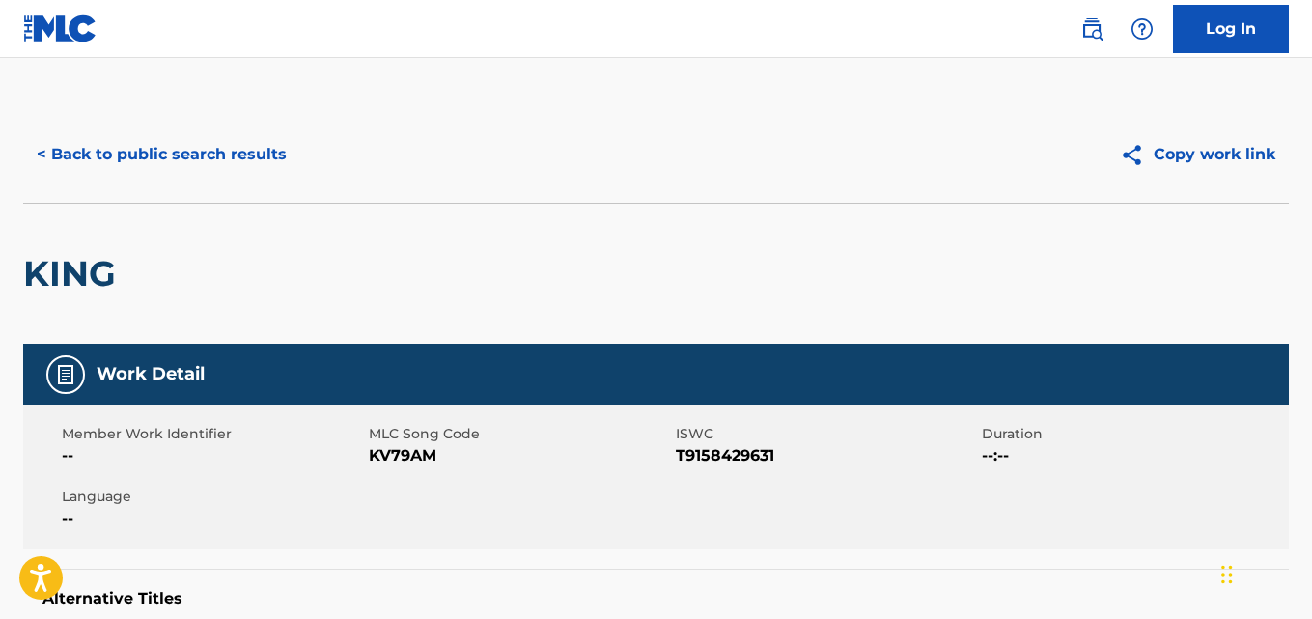
scroll to position [644, 0]
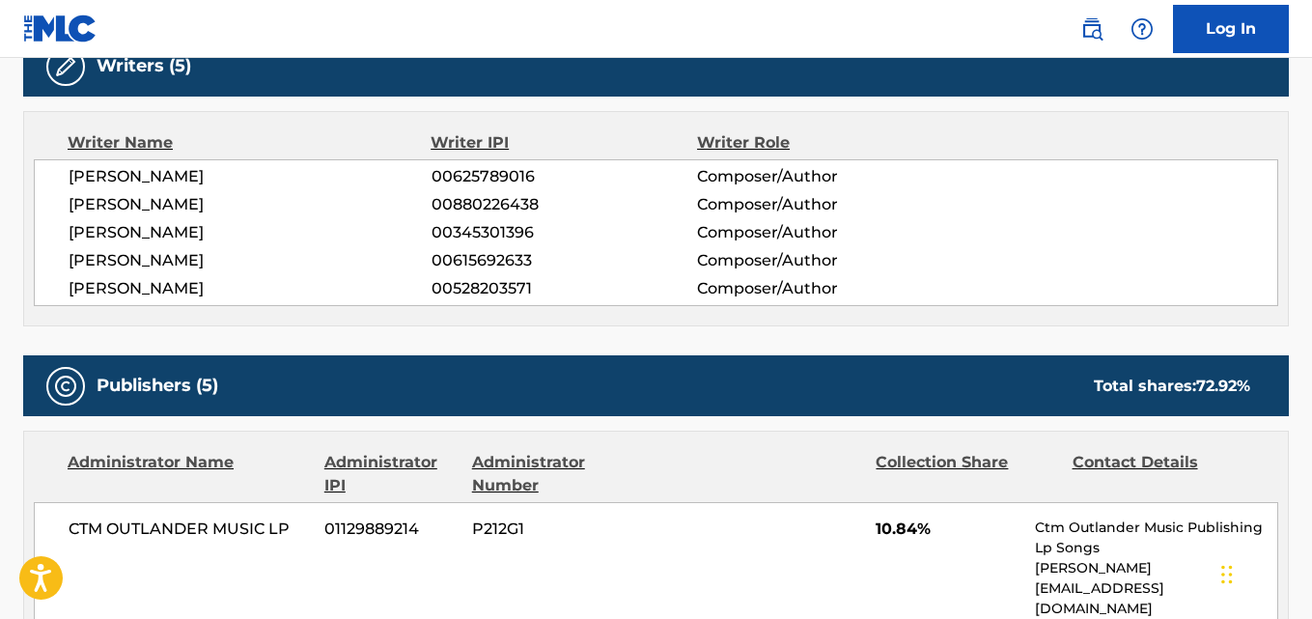
click at [241, 296] on span "[PERSON_NAME]" at bounding box center [250, 288] width 363 height 23
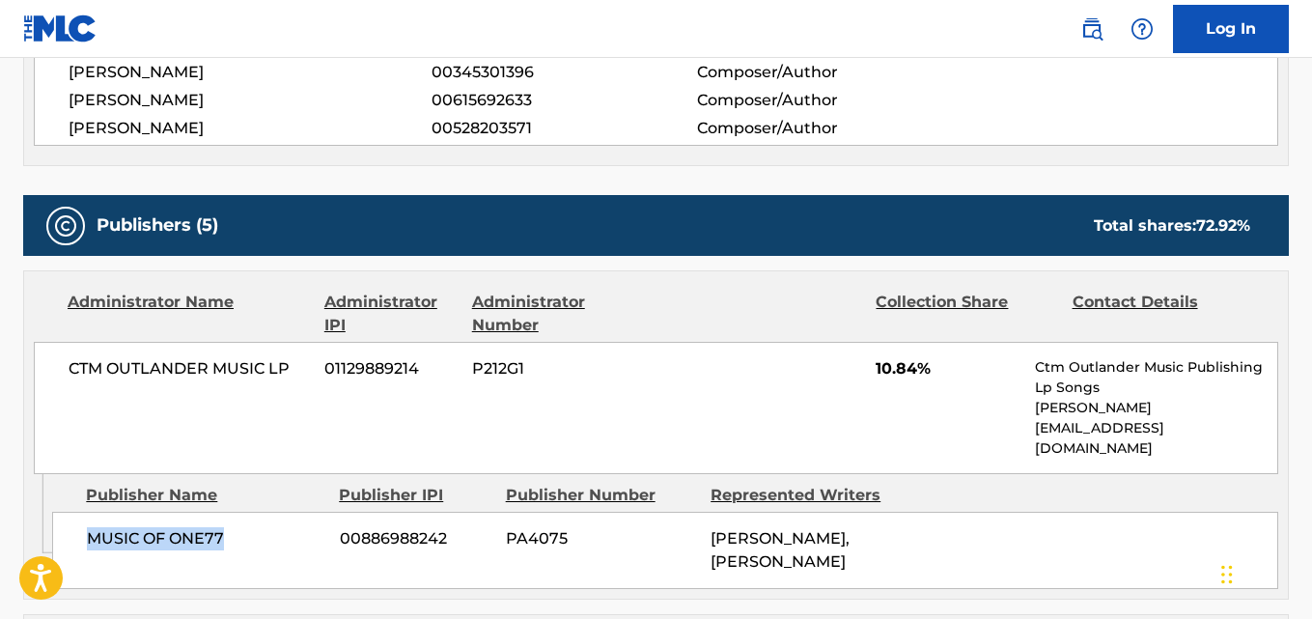
drag, startPoint x: 92, startPoint y: 513, endPoint x: 240, endPoint y: 509, distance: 148.8
click at [240, 512] on div "MUSIC OF ONE77 00886988242 PA4075 [PERSON_NAME], [PERSON_NAME]" at bounding box center [665, 550] width 1226 height 77
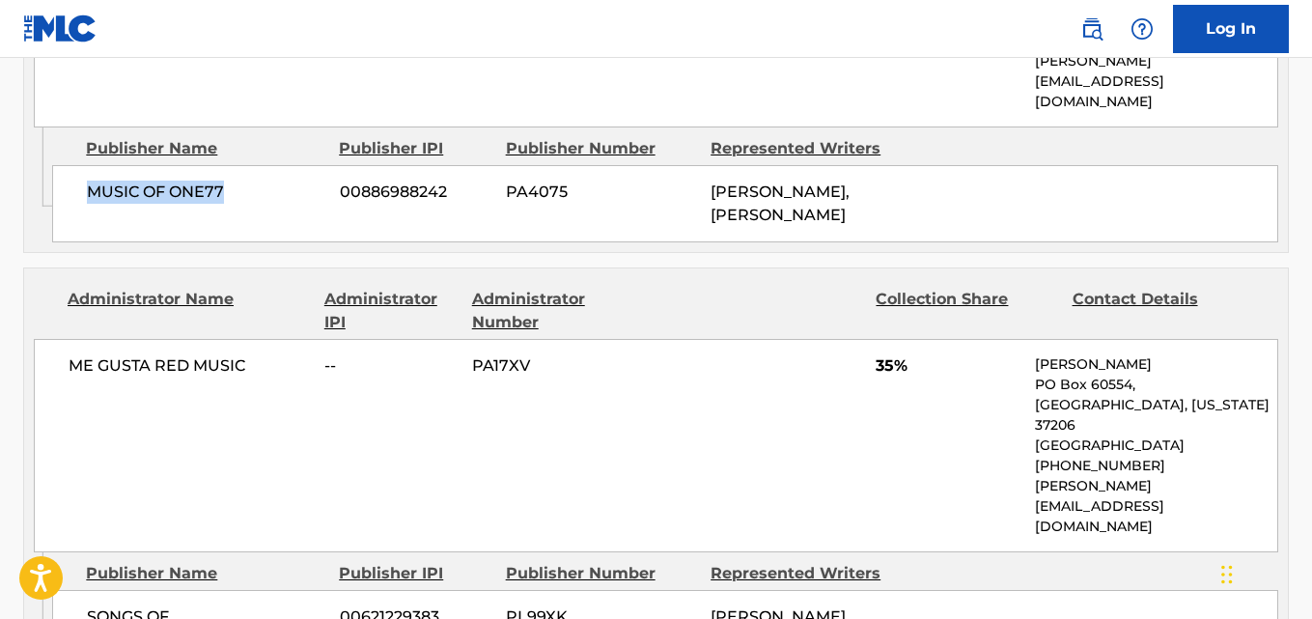
scroll to position [1287, 0]
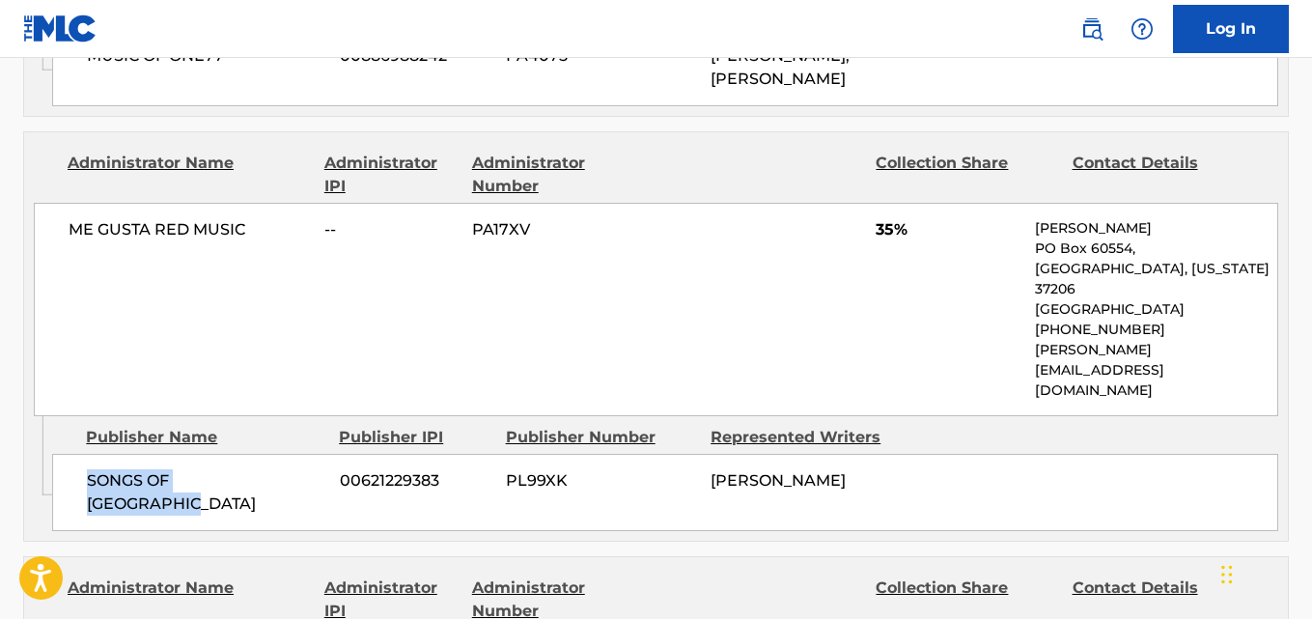
drag, startPoint x: 70, startPoint y: 371, endPoint x: 316, endPoint y: 364, distance: 246.3
click at [316, 454] on div "SONGS OF [GEOGRAPHIC_DATA] 00621229383 PL99XK [PERSON_NAME]" at bounding box center [665, 492] width 1226 height 77
click at [883, 218] on span "35%" at bounding box center [948, 229] width 145 height 23
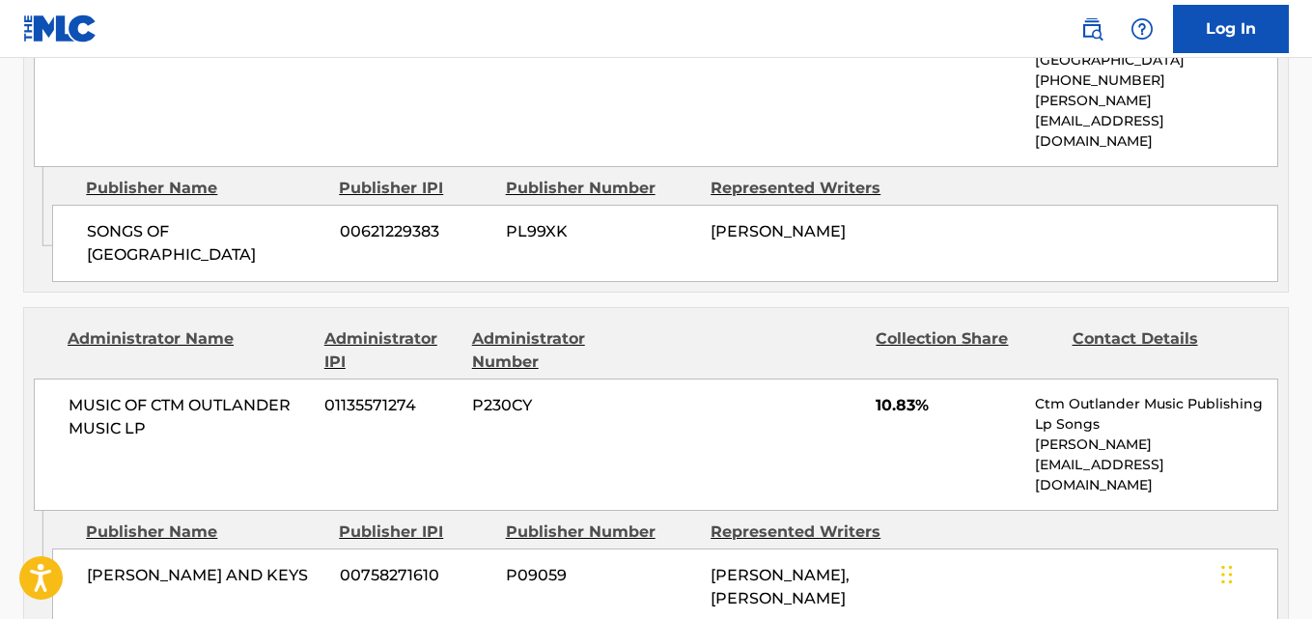
scroll to position [1610, 0]
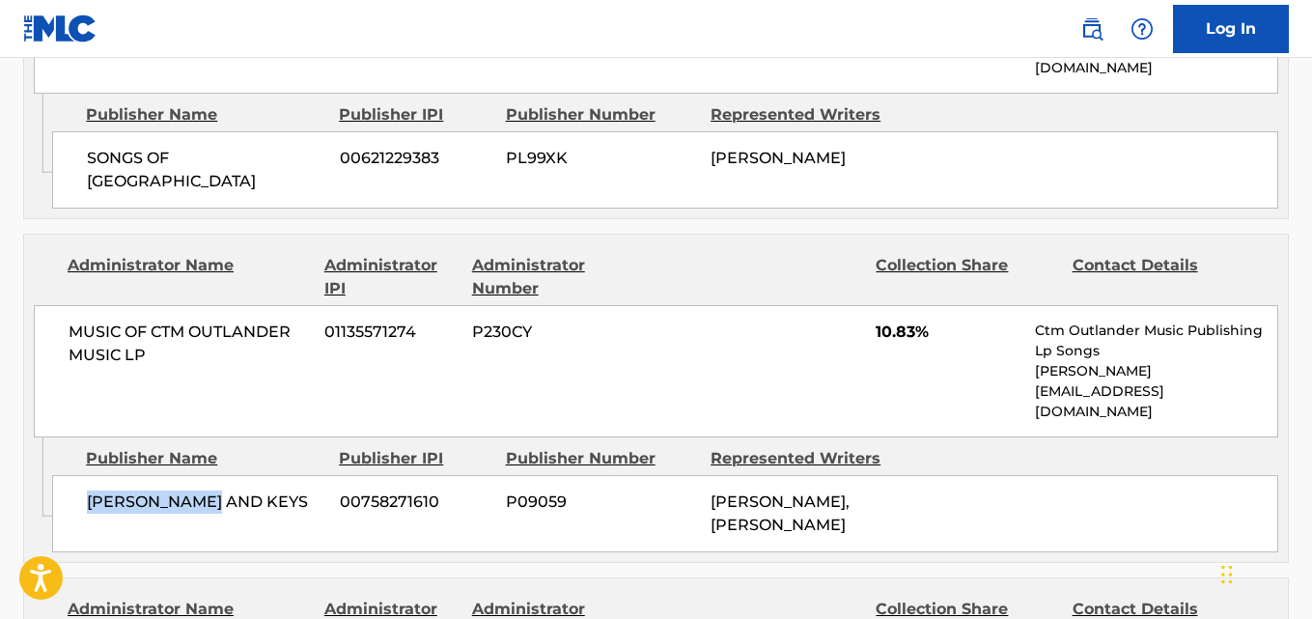
drag, startPoint x: 87, startPoint y: 351, endPoint x: 248, endPoint y: 337, distance: 161.8
click at [248, 475] on div "[PERSON_NAME] AND KEYS 00758271610 P09059 [PERSON_NAME], [PERSON_NAME]" at bounding box center [665, 513] width 1226 height 77
click at [896, 321] on span "10.83%" at bounding box center [948, 332] width 145 height 23
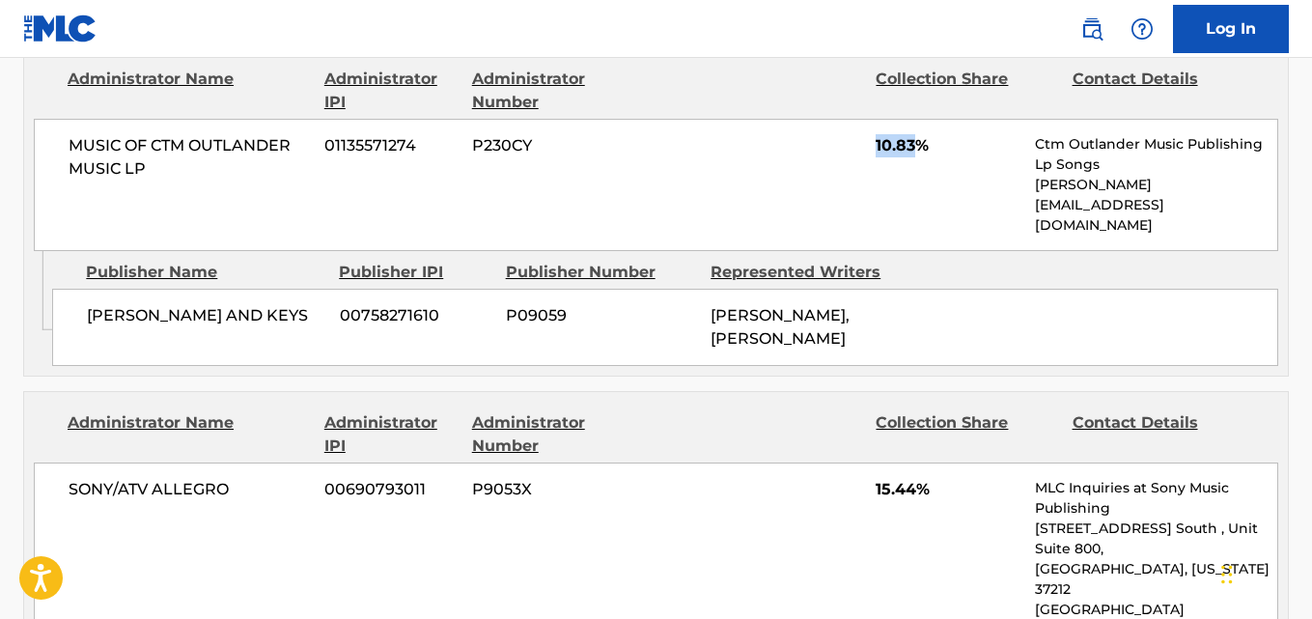
scroll to position [1931, 0]
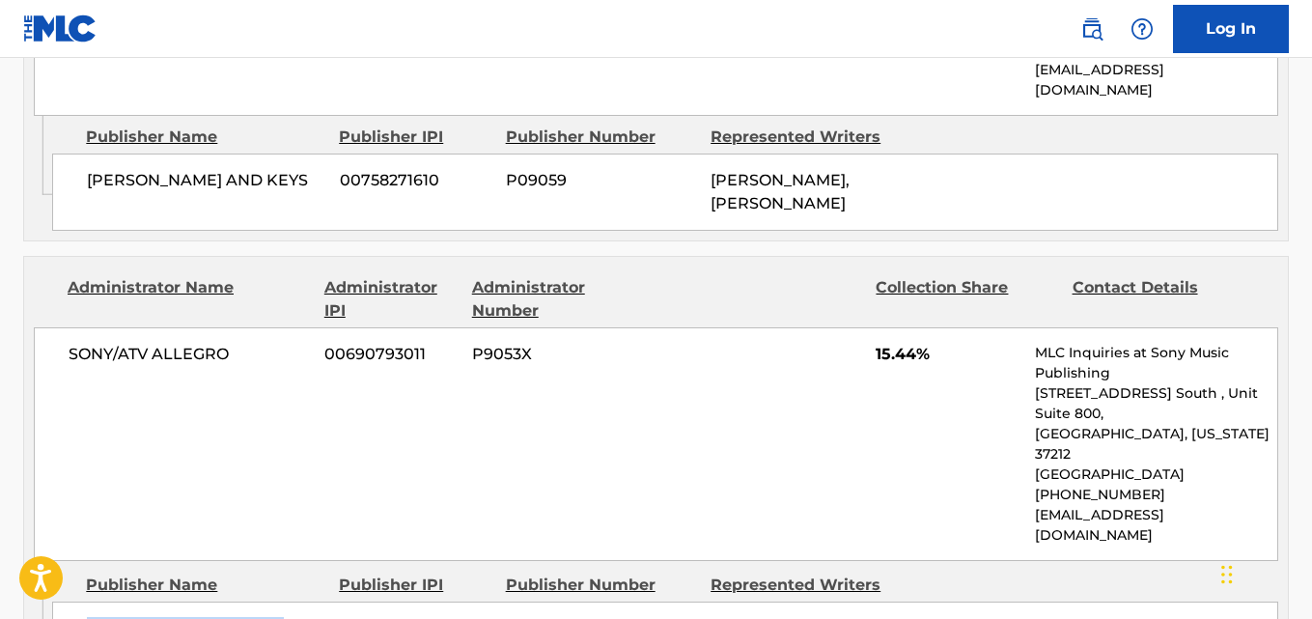
drag, startPoint x: 111, startPoint y: 443, endPoint x: 302, endPoint y: 446, distance: 191.2
click at [302, 602] on div "DEYJAH'S DADDY MUSIK 00722819833 P0346Q [PERSON_NAME]" at bounding box center [665, 629] width 1226 height 54
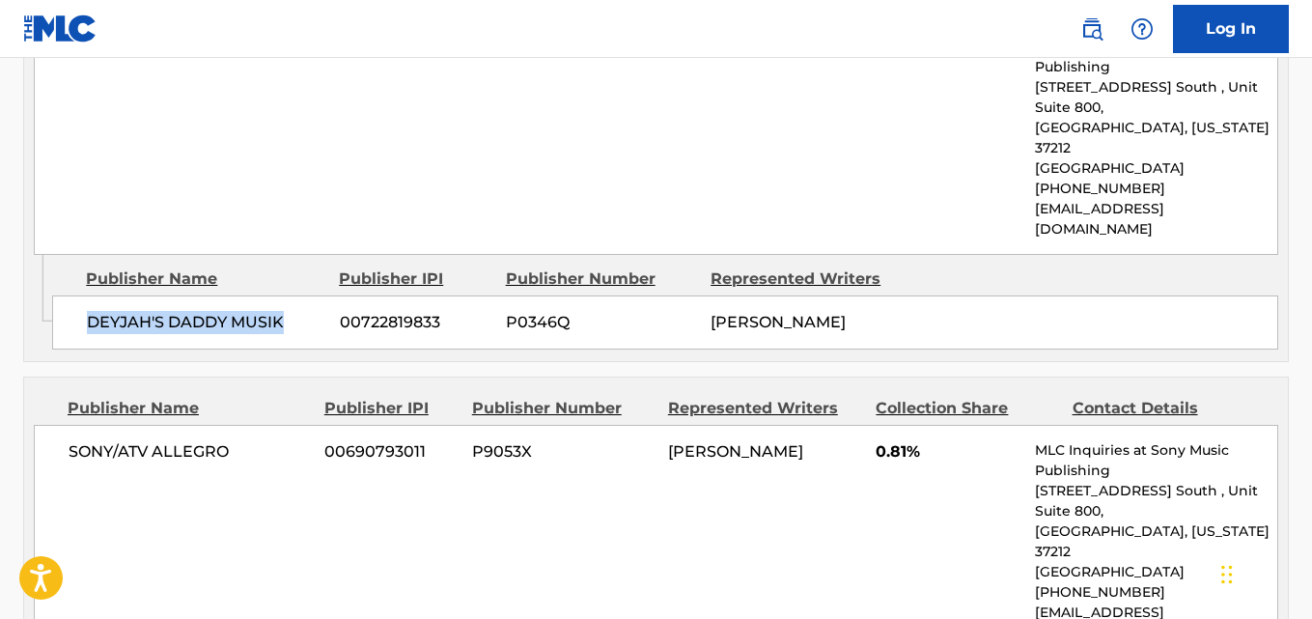
scroll to position [2253, 0]
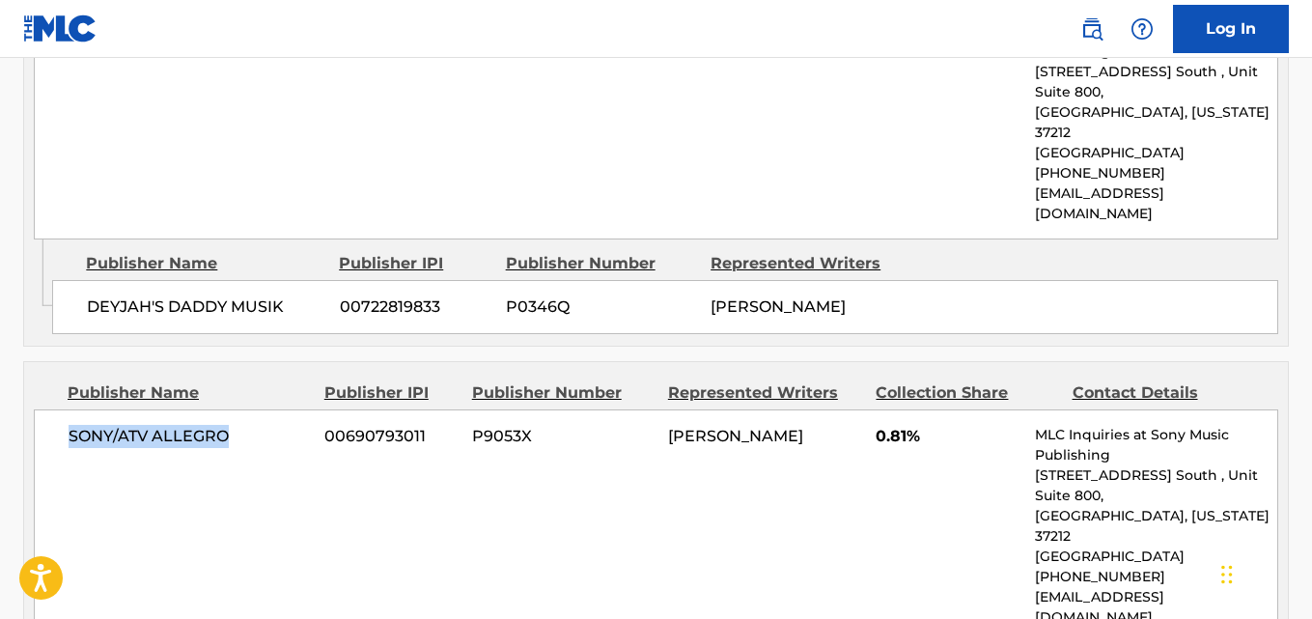
drag, startPoint x: 163, startPoint y: 273, endPoint x: 267, endPoint y: 273, distance: 103.3
click at [267, 409] on div "SONY/ATV ALLEGRO 00690793011 P9053X [PERSON_NAME] 0.81% MLC Inquiries at Sony M…" at bounding box center [656, 526] width 1245 height 234
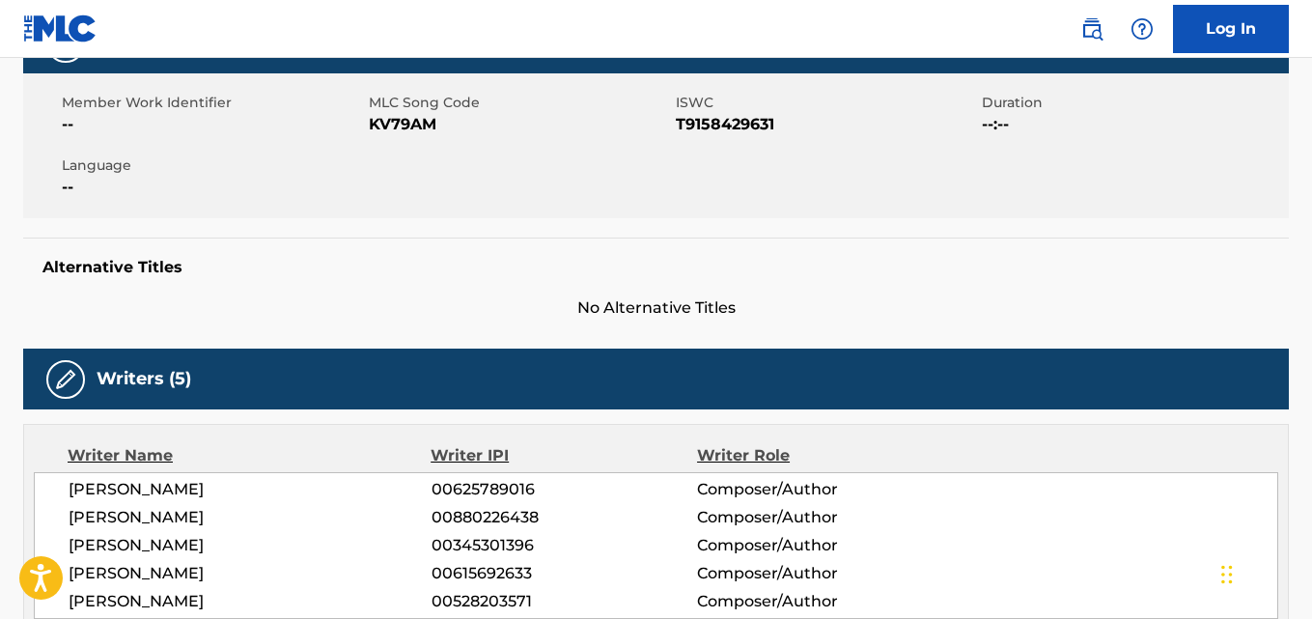
scroll to position [0, 0]
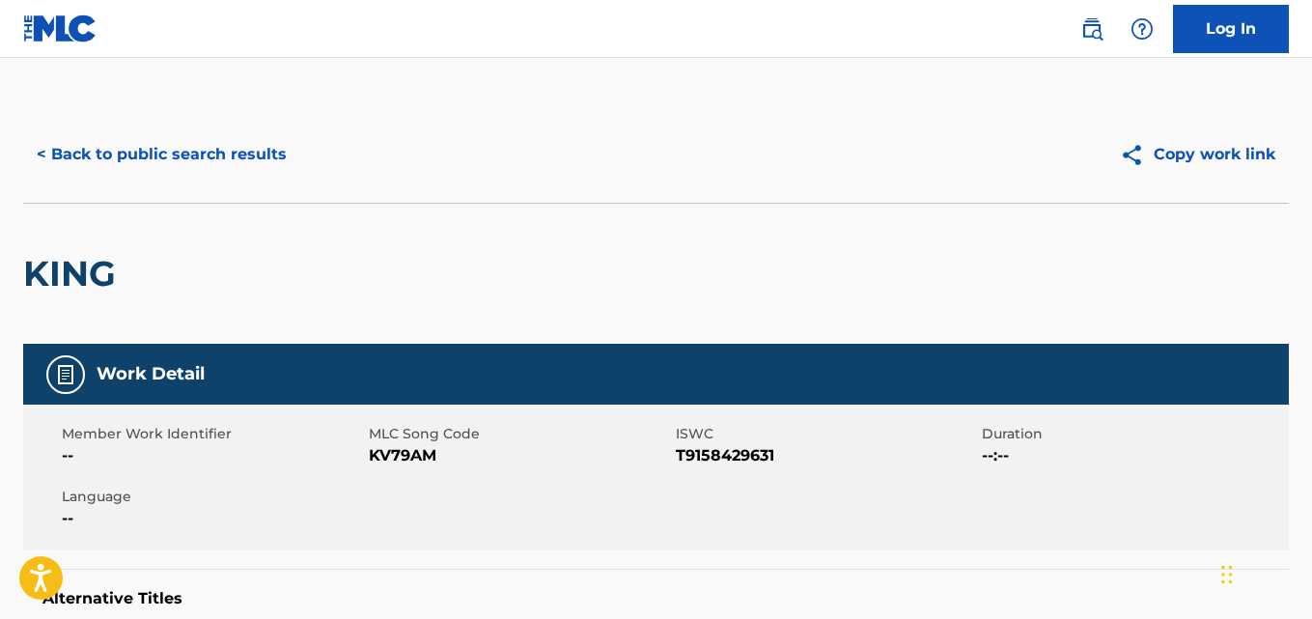
click at [211, 176] on button "< Back to public search results" at bounding box center [161, 154] width 277 height 48
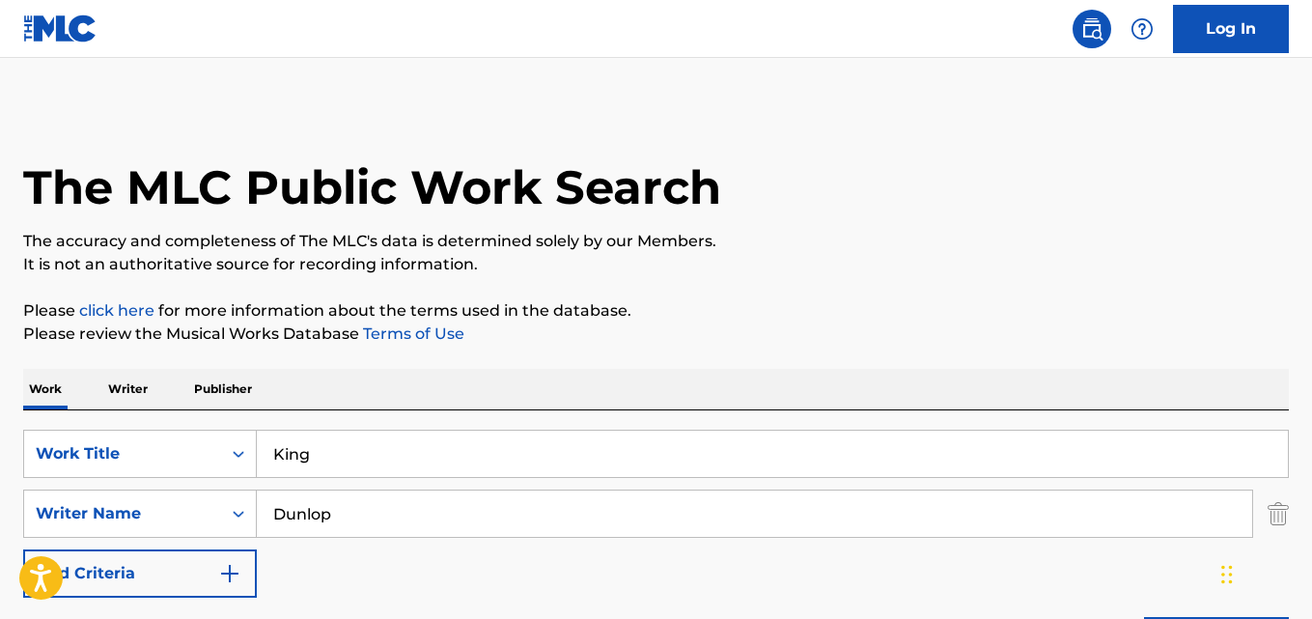
scroll to position [385, 0]
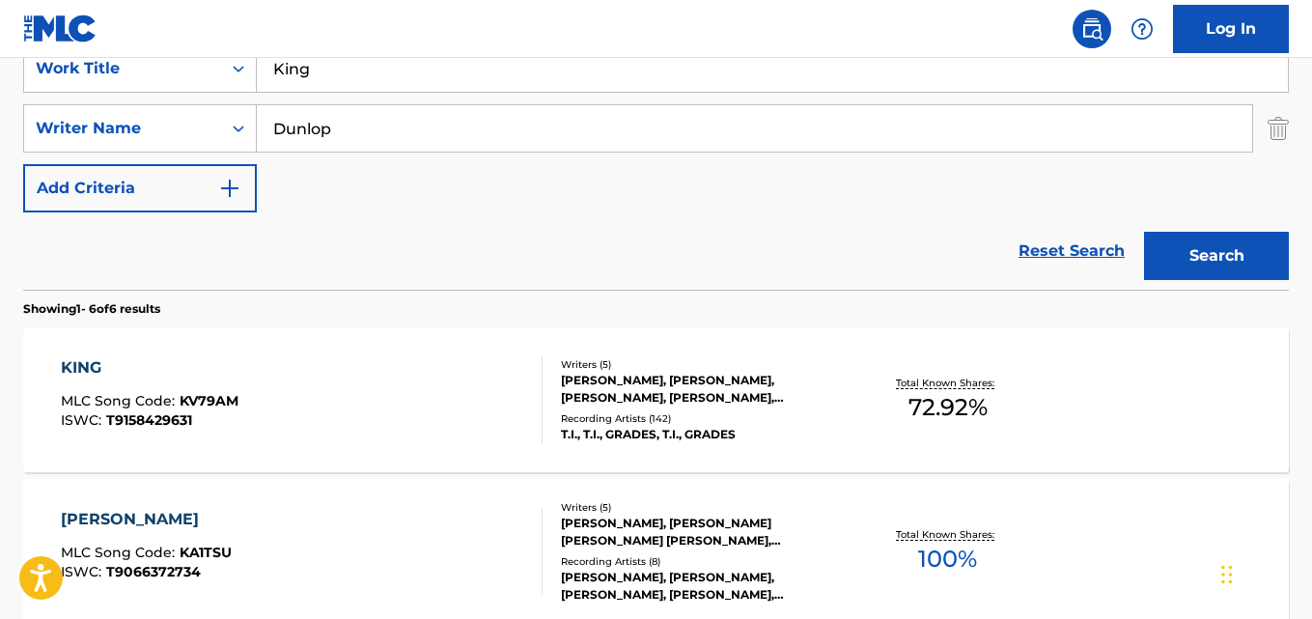
click at [1037, 243] on link "Reset Search" at bounding box center [1072, 251] width 126 height 42
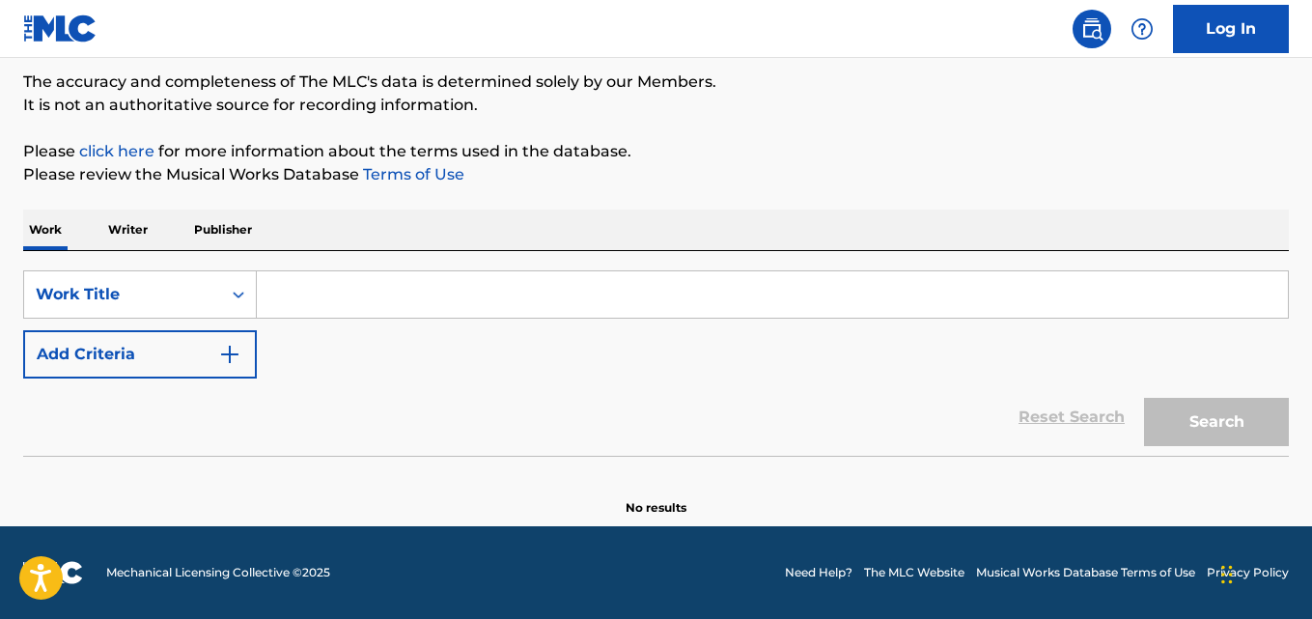
scroll to position [159, 0]
